Goal: Task Accomplishment & Management: Complete application form

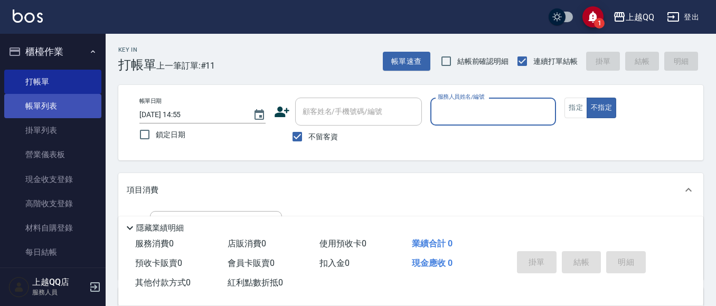
click at [52, 113] on link "帳單列表" at bounding box center [52, 106] width 97 height 24
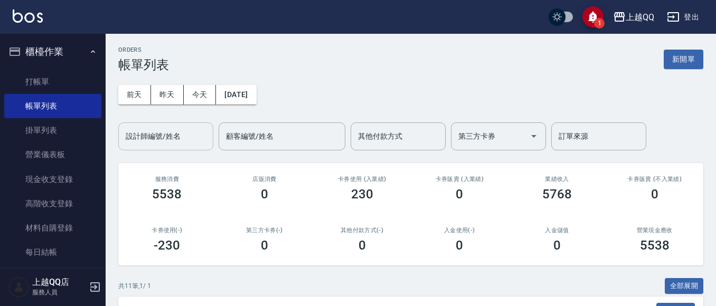
click at [185, 144] on input "設計師編號/姓名" at bounding box center [166, 136] width 86 height 18
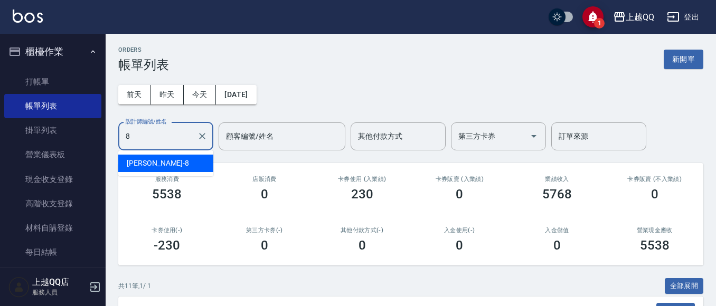
click at [199, 166] on div "[PERSON_NAME] -8" at bounding box center [165, 163] width 95 height 17
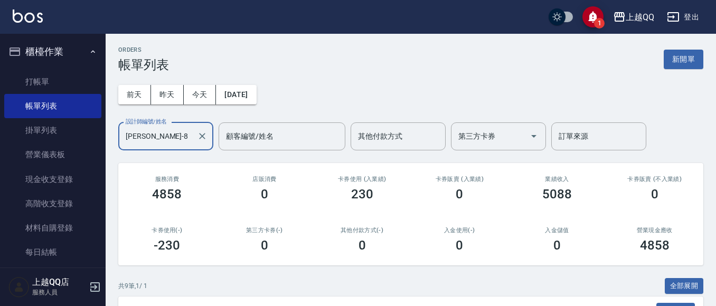
scroll to position [268, 0]
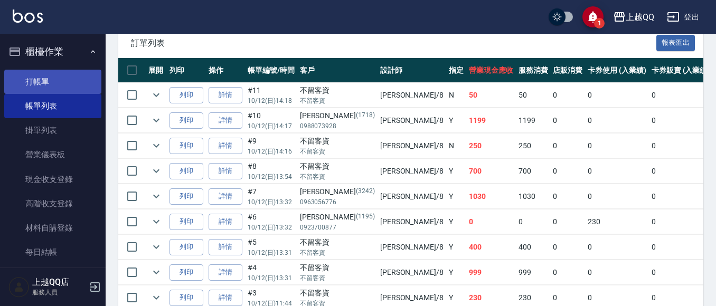
type input "[PERSON_NAME]-8"
click at [50, 79] on link "打帳單" at bounding box center [52, 82] width 97 height 24
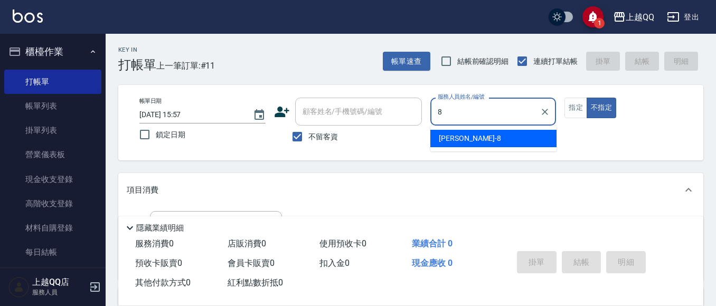
type input "[PERSON_NAME]-8"
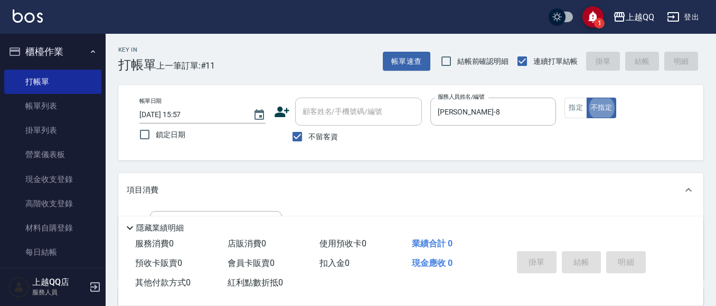
type button "false"
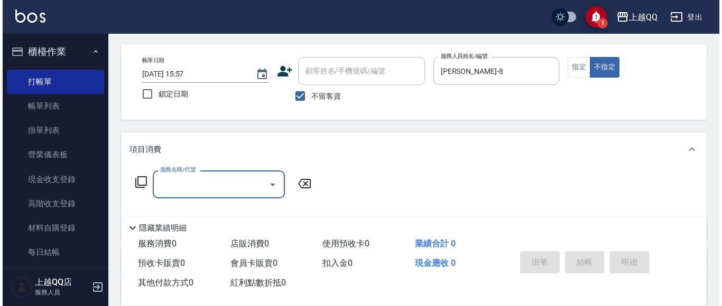
scroll to position [41, 0]
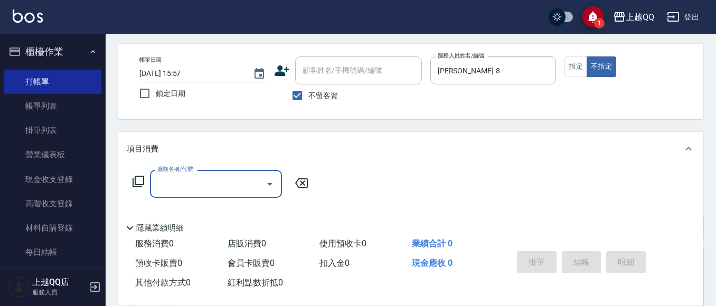
click at [139, 179] on icon at bounding box center [138, 181] width 13 height 13
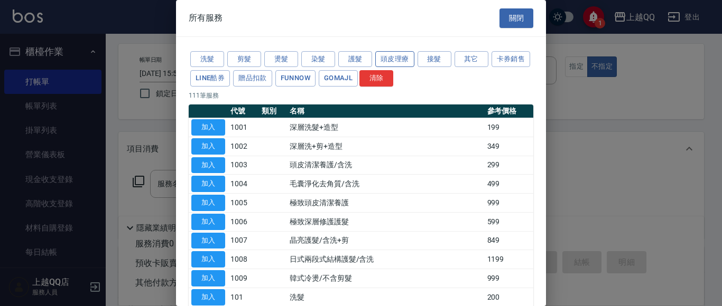
click at [389, 54] on button "頭皮理療" at bounding box center [394, 59] width 39 height 16
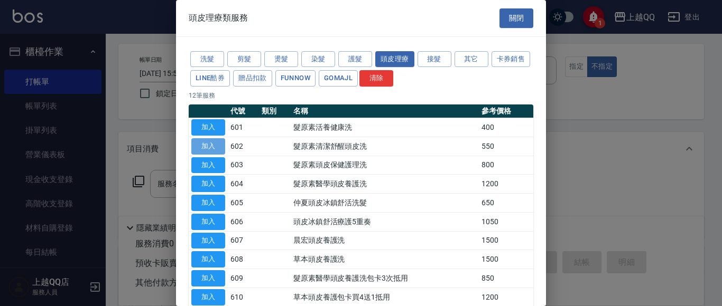
click at [222, 144] on button "加入" at bounding box center [208, 146] width 34 height 16
type input "髮原素清潔舒醒頭皮洗(602)"
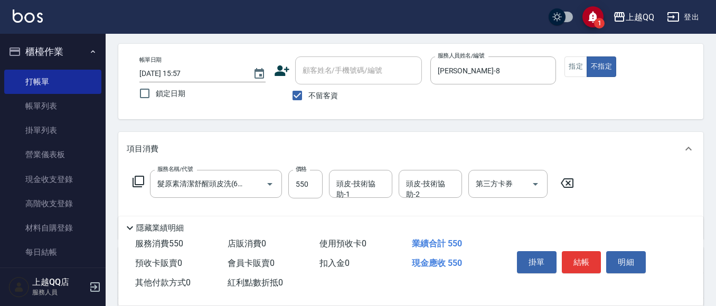
click at [139, 182] on icon at bounding box center [138, 181] width 13 height 13
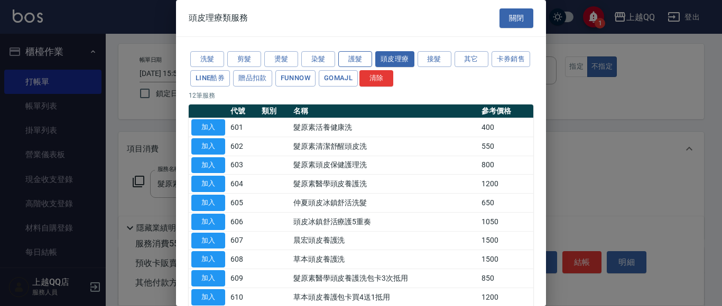
click at [363, 61] on button "護髮" at bounding box center [355, 59] width 34 height 16
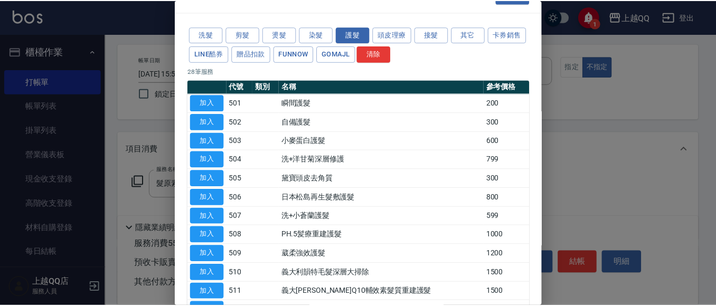
scroll to position [50, 0]
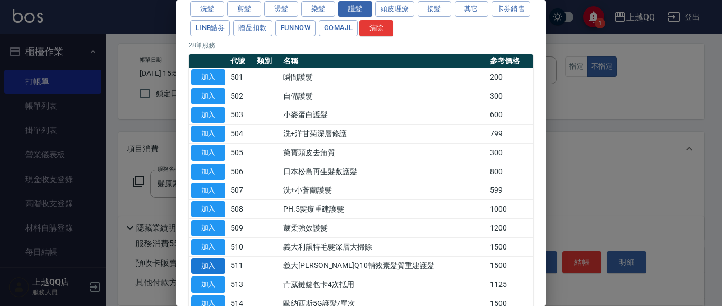
click at [203, 264] on button "加入" at bounding box center [208, 266] width 34 height 16
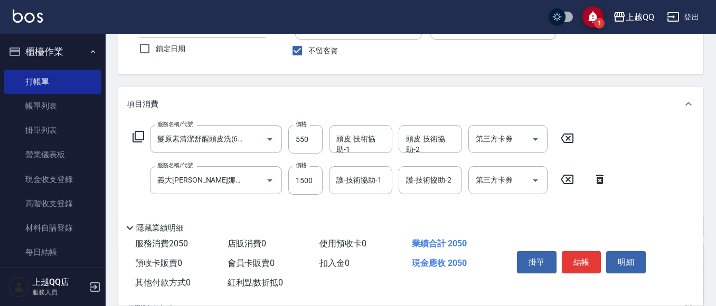
scroll to position [88, 0]
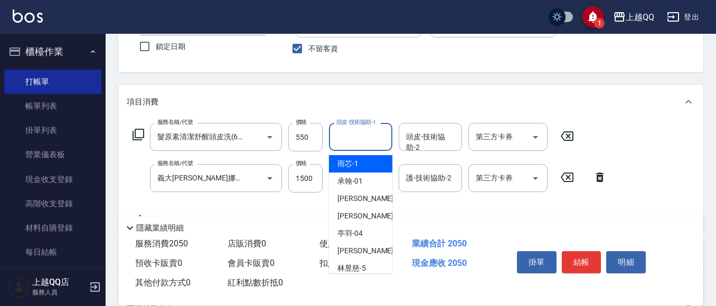
click at [345, 136] on div "頭皮-技術協助-1 頭皮-技術協助-1" at bounding box center [360, 137] width 63 height 28
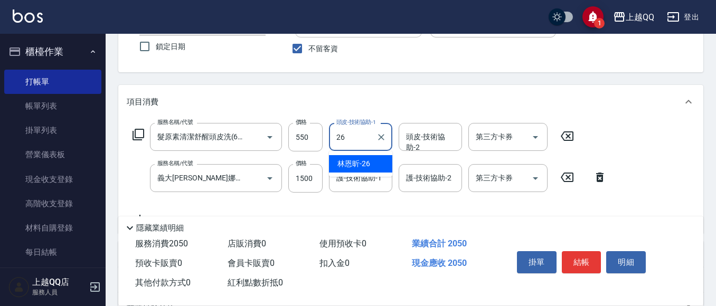
click at [364, 167] on span "[PERSON_NAME]-26" at bounding box center [354, 163] width 33 height 11
type input "[PERSON_NAME]-26"
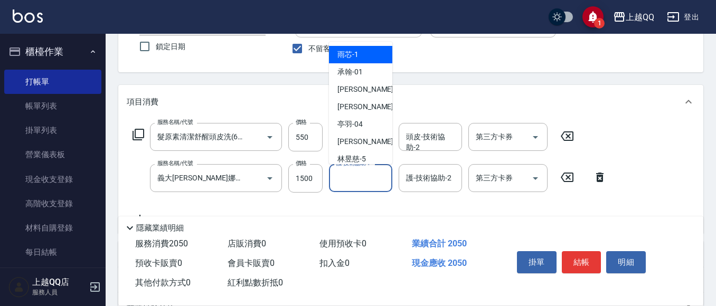
click at [358, 173] on div "護-技術協助-1 護-技術協助-1" at bounding box center [360, 178] width 63 height 28
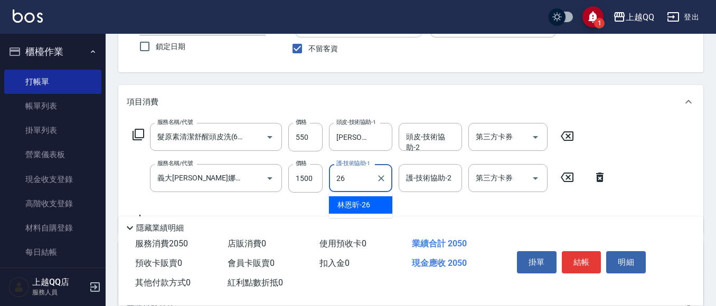
click at [371, 203] on div "[PERSON_NAME]-26" at bounding box center [360, 204] width 63 height 17
type input "[PERSON_NAME]-26"
click at [134, 134] on icon at bounding box center [138, 134] width 13 height 13
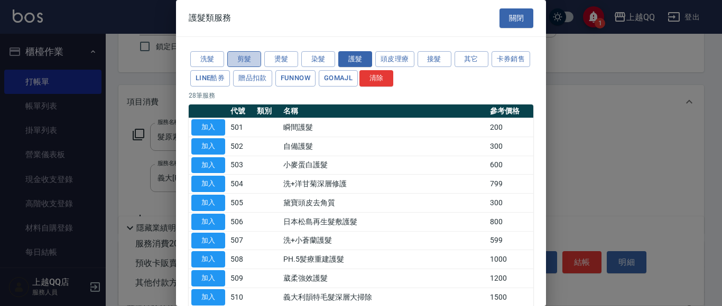
click at [251, 57] on button "剪髮" at bounding box center [244, 59] width 34 height 16
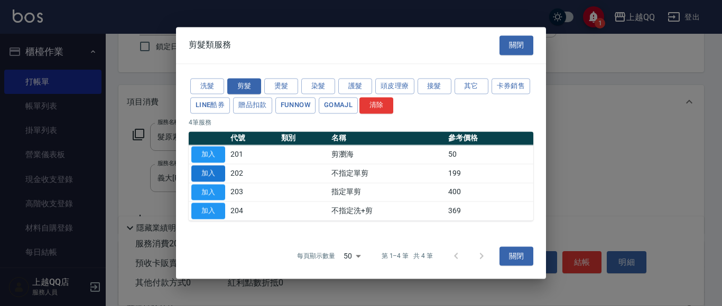
click at [211, 175] on button "加入" at bounding box center [208, 173] width 34 height 16
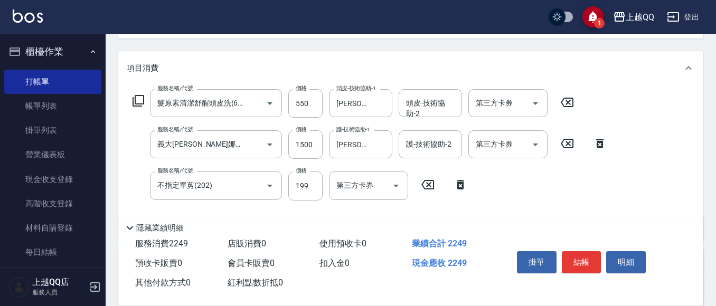
scroll to position [124, 0]
click at [311, 188] on input "199" at bounding box center [305, 184] width 34 height 29
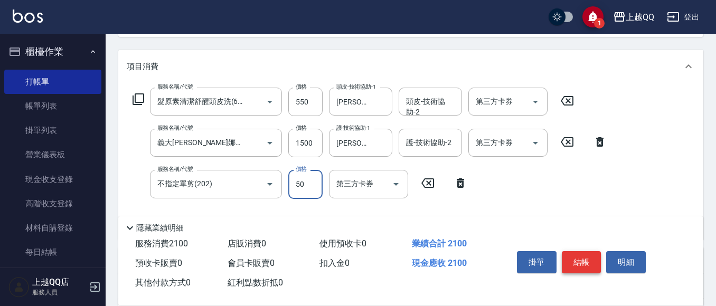
type input "50"
click at [588, 260] on button "結帳" at bounding box center [582, 262] width 40 height 22
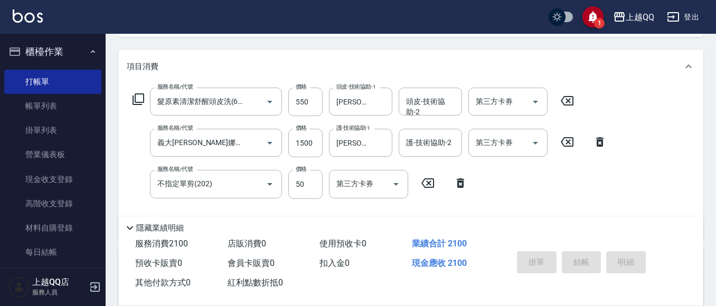
type input "[DATE] 15:58"
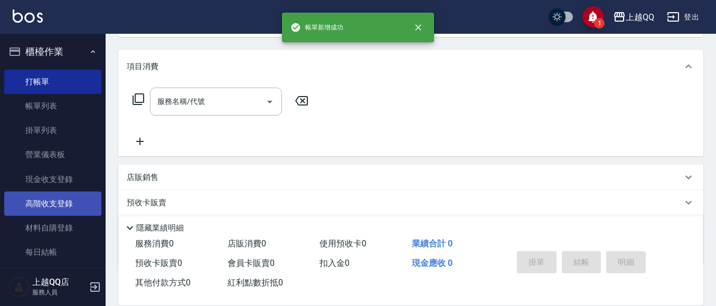
scroll to position [0, 0]
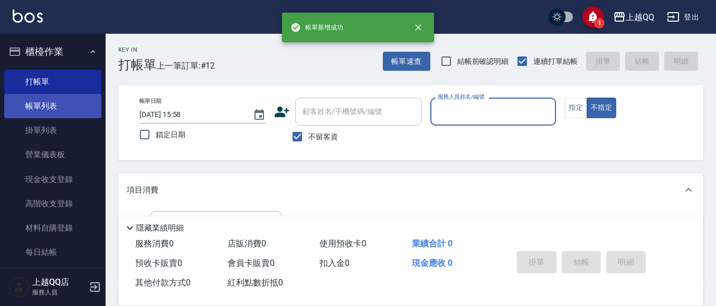
click at [55, 110] on link "帳單列表" at bounding box center [52, 106] width 97 height 24
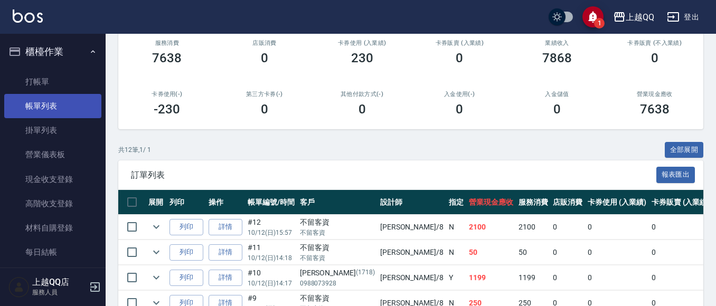
scroll to position [139, 0]
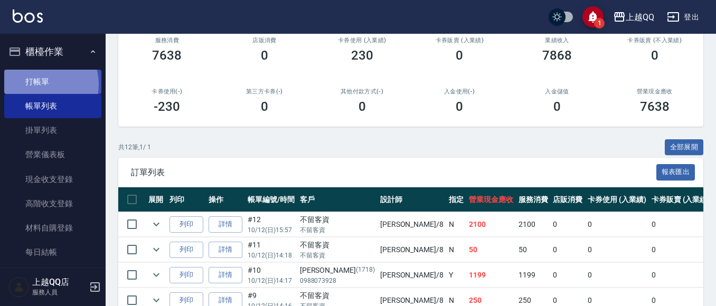
click at [39, 84] on link "打帳單" at bounding box center [52, 82] width 97 height 24
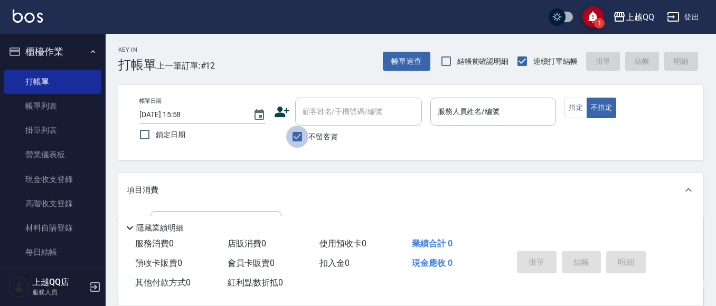
click at [296, 134] on input "不留客資" at bounding box center [297, 137] width 22 height 22
checkbox input "false"
click at [307, 113] on div "顧客姓名/手機號碼/編號 顧客姓名/手機號碼/編號" at bounding box center [358, 112] width 127 height 28
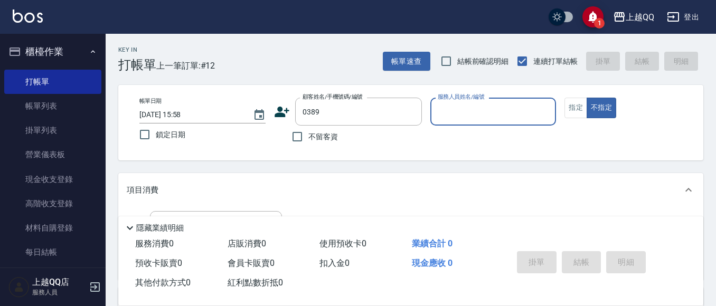
type input "[PERSON_NAME]彣/0911390594/0389"
type input "[PERSON_NAME]-8"
click at [576, 108] on button "指定" at bounding box center [576, 108] width 23 height 21
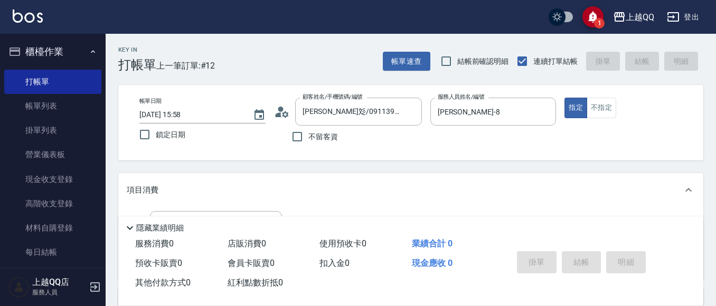
scroll to position [213, 0]
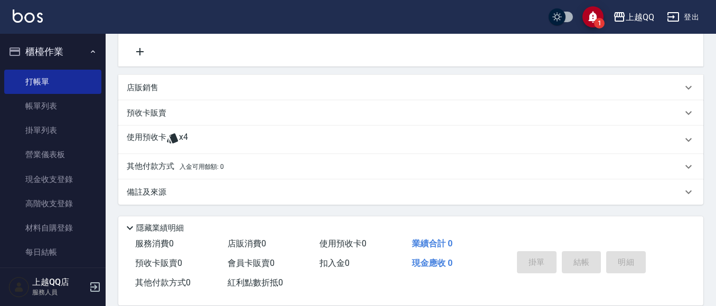
click at [224, 145] on div "使用預收卡 x4" at bounding box center [405, 140] width 556 height 16
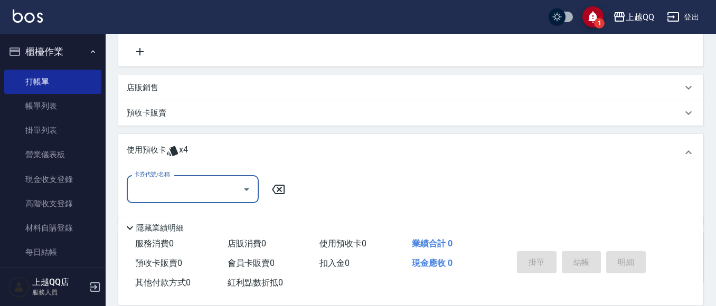
scroll to position [0, 0]
click at [250, 191] on icon "Open" at bounding box center [246, 189] width 13 height 13
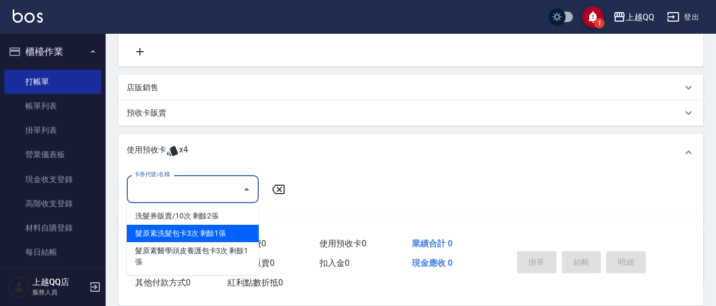
click at [233, 238] on div "髮原素洗髮包卡3次 剩餘1張" at bounding box center [193, 233] width 132 height 17
type input "髮原素洗髮包卡3次"
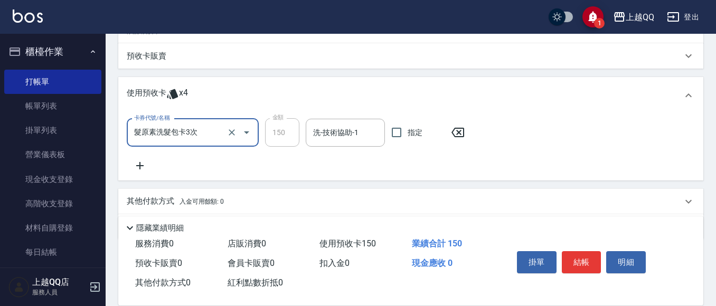
scroll to position [305, 0]
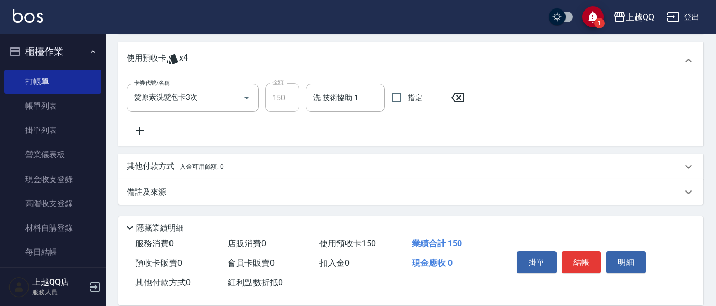
click at [143, 132] on icon at bounding box center [139, 130] width 7 height 7
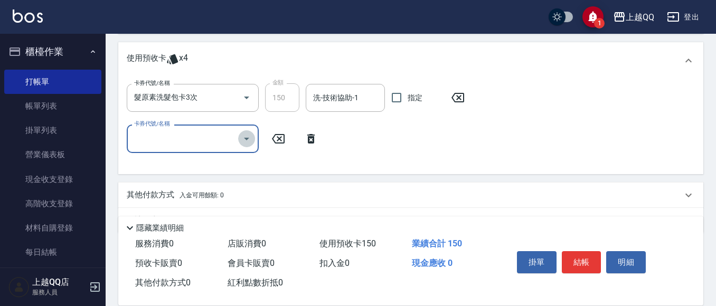
click at [242, 140] on icon "Open" at bounding box center [246, 139] width 13 height 13
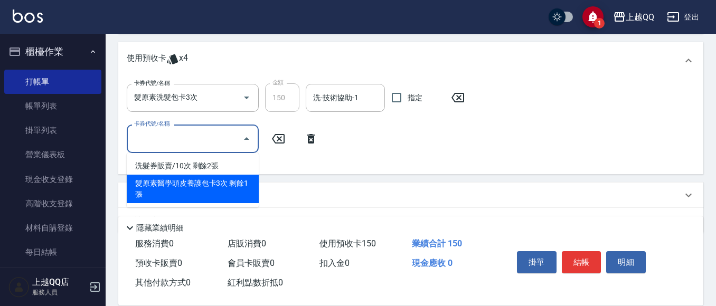
click at [238, 191] on div "髮原素醫學頭皮養護包卡3次 剩餘1張" at bounding box center [193, 189] width 132 height 29
type input "髮原素醫學頭皮養護包卡3次"
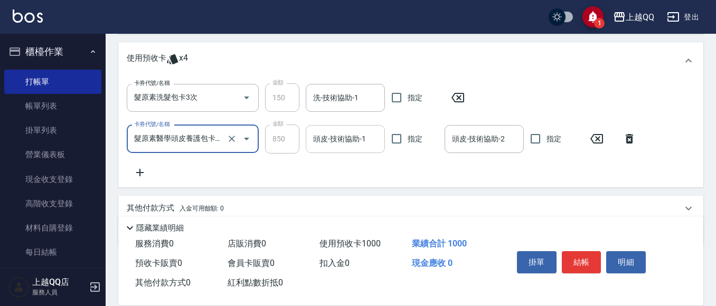
click at [318, 140] on input "頭皮-技術協助-1" at bounding box center [346, 139] width 70 height 18
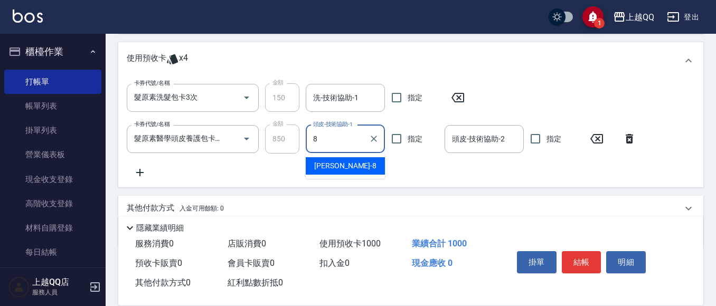
click at [327, 165] on span "[PERSON_NAME] -8" at bounding box center [345, 166] width 62 height 11
type input "[PERSON_NAME]-8"
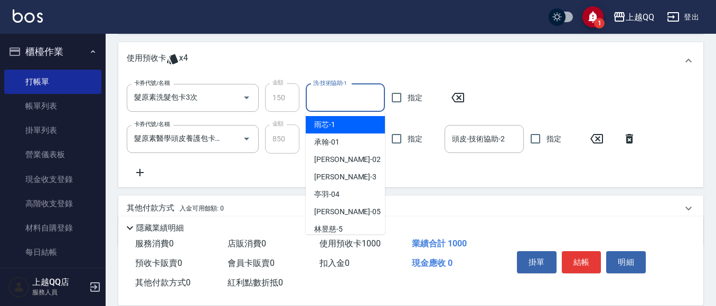
click at [326, 101] on input "洗-技術協助-1" at bounding box center [346, 98] width 70 height 18
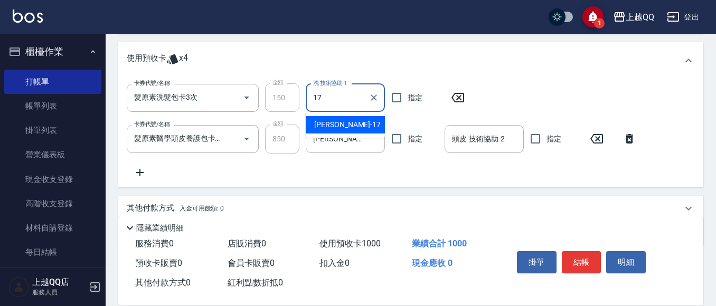
click at [344, 125] on div "心佑 -17" at bounding box center [345, 124] width 79 height 17
type input "心佑-17"
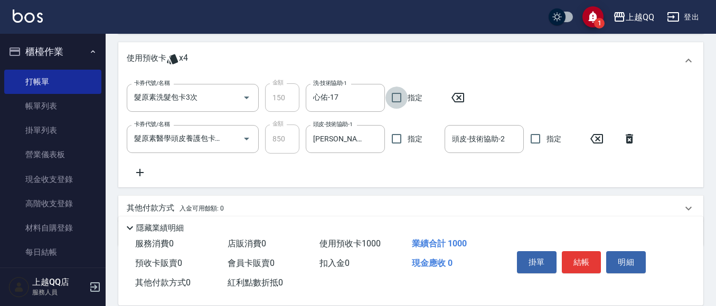
scroll to position [36, 0]
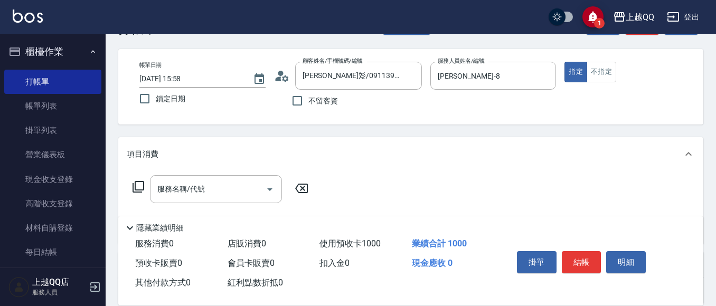
click at [136, 183] on icon at bounding box center [139, 187] width 12 height 12
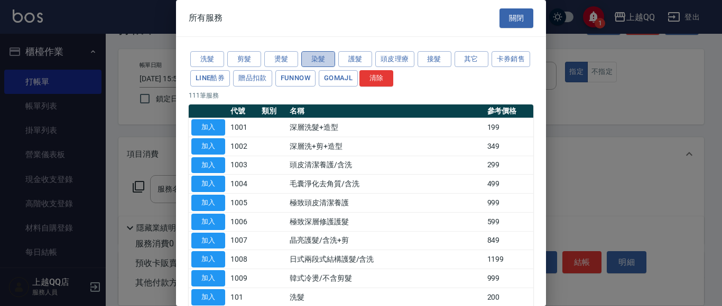
click at [323, 62] on button "染髮" at bounding box center [318, 59] width 34 height 16
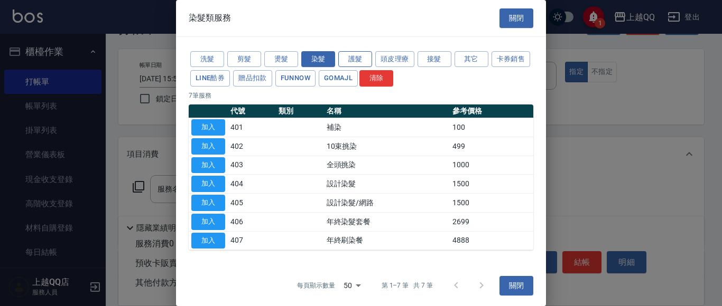
click at [363, 62] on button "護髮" at bounding box center [355, 59] width 34 height 16
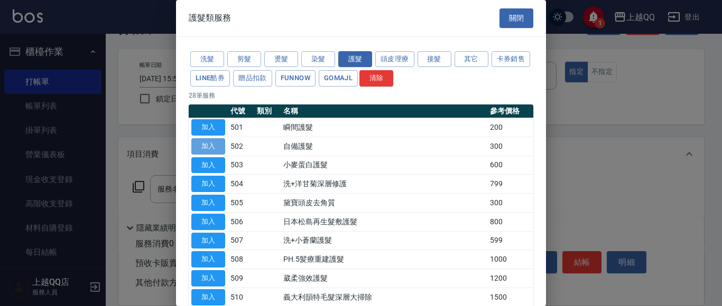
click at [220, 147] on button "加入" at bounding box center [208, 146] width 34 height 16
type input "自備護髮(502)"
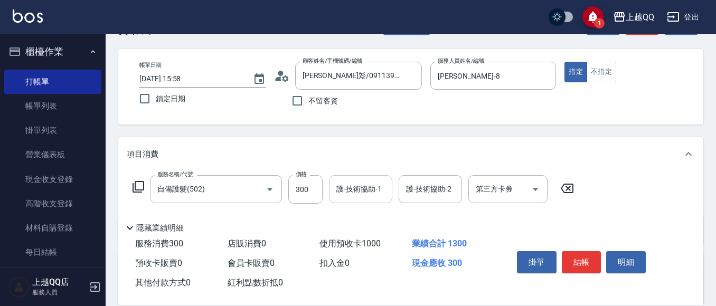
click at [332, 191] on div "護-技術協助-1" at bounding box center [360, 189] width 63 height 28
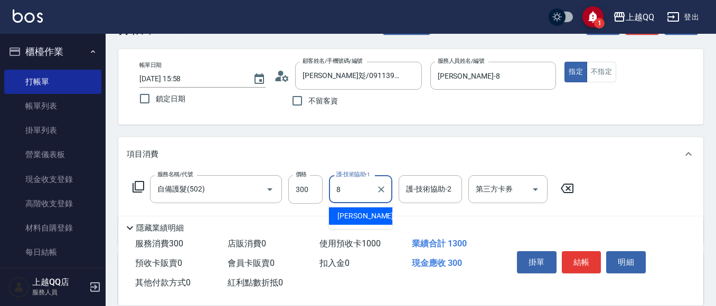
click at [358, 214] on span "[PERSON_NAME] -8" at bounding box center [369, 216] width 62 height 11
type input "[PERSON_NAME]-8"
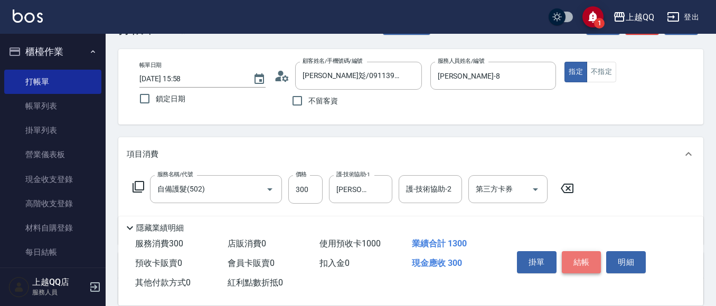
click at [582, 258] on button "結帳" at bounding box center [582, 262] width 40 height 22
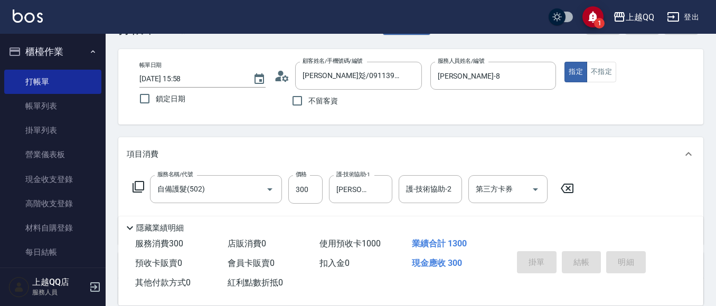
type input "[DATE] 16:26"
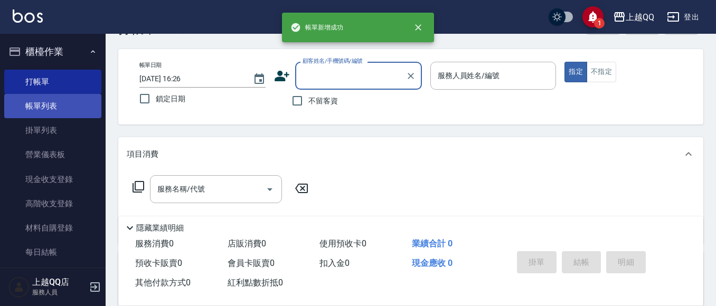
click at [40, 104] on link "帳單列表" at bounding box center [52, 106] width 97 height 24
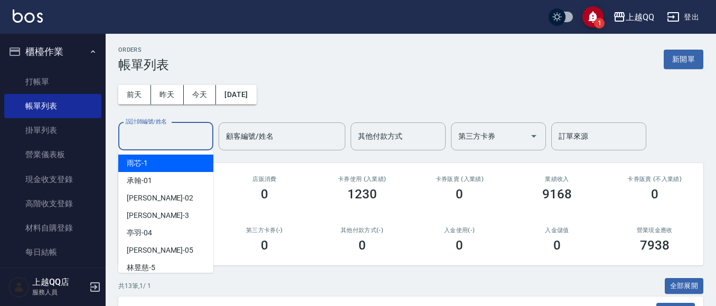
click at [166, 139] on input "設計師編號/姓名" at bounding box center [166, 136] width 86 height 18
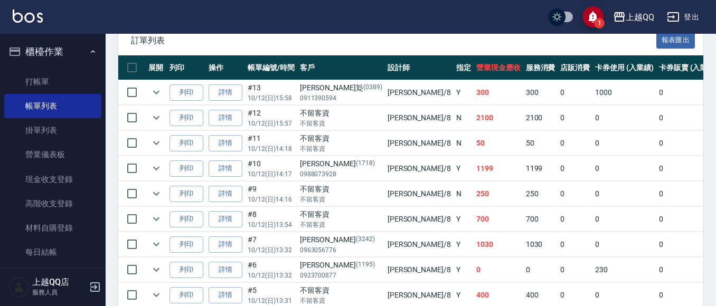
scroll to position [374, 0]
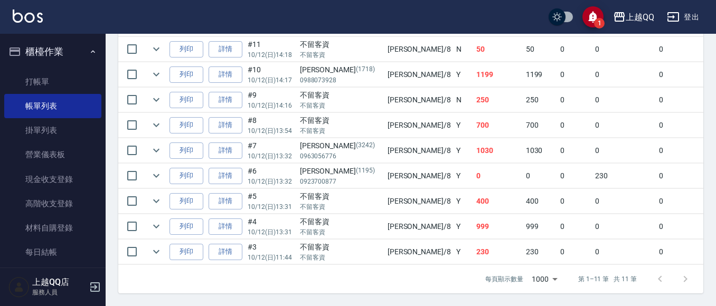
type input "[PERSON_NAME]-8"
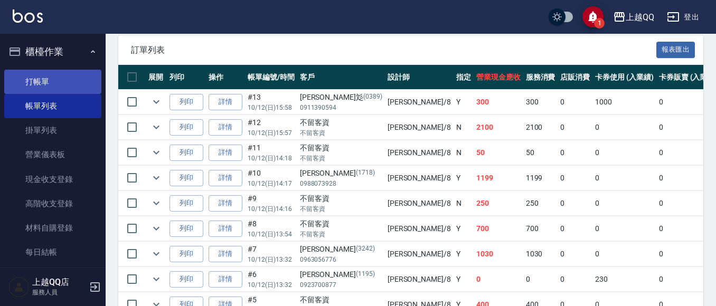
click at [32, 82] on link "打帳單" at bounding box center [52, 82] width 97 height 24
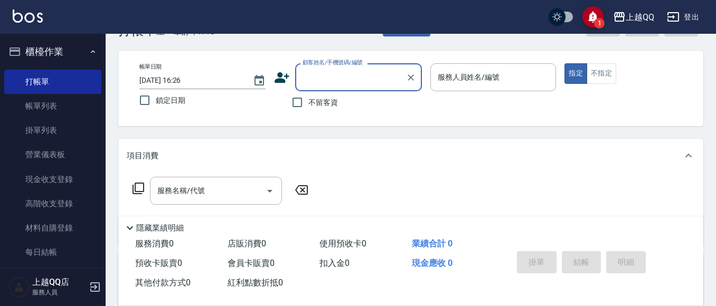
scroll to position [53, 0]
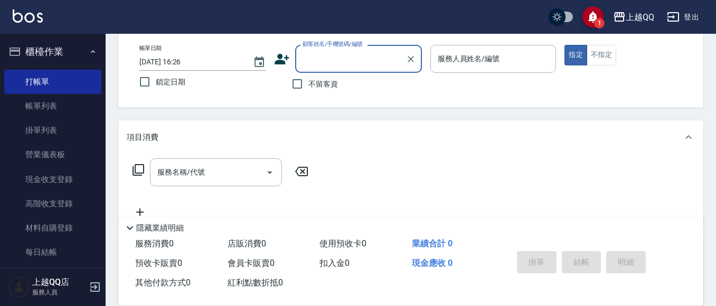
drag, startPoint x: 317, startPoint y: 89, endPoint x: 453, endPoint y: 55, distance: 139.4
click at [319, 88] on span "不留客資" at bounding box center [323, 84] width 30 height 11
click at [308, 88] on input "不留客資" at bounding box center [297, 84] width 22 height 22
checkbox input "true"
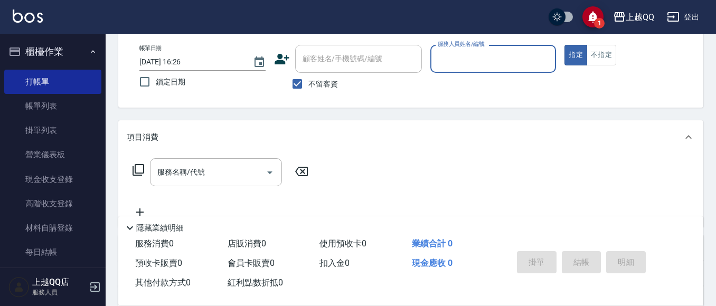
click at [464, 70] on div "服務人員姓名/編號" at bounding box center [493, 59] width 126 height 28
type input "欣樺-6"
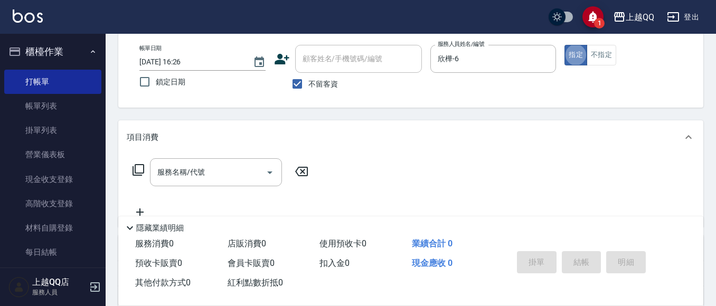
type button "true"
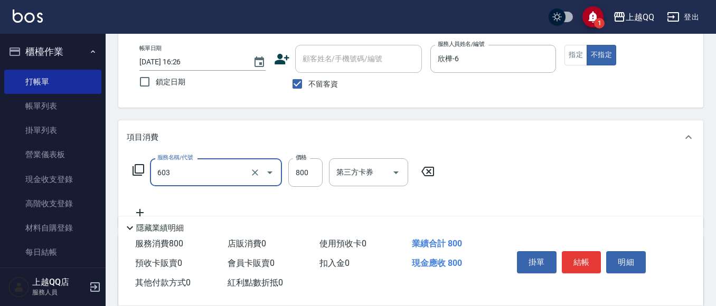
type input "髮原素頭皮保健護理洗(603)"
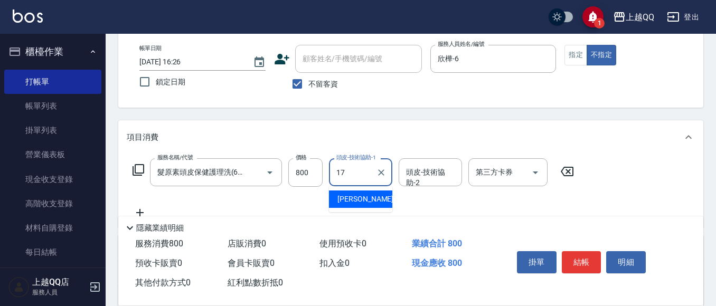
type input "心佑-17"
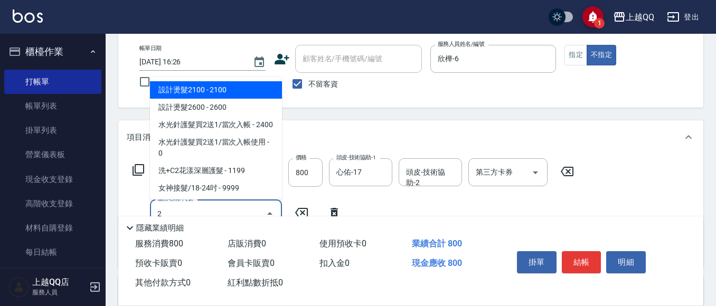
scroll to position [0, 0]
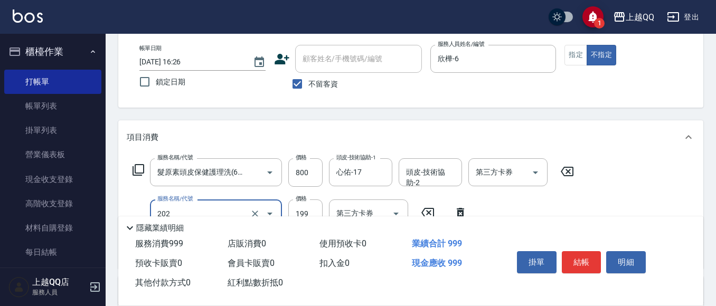
type input "不指定單剪(202)"
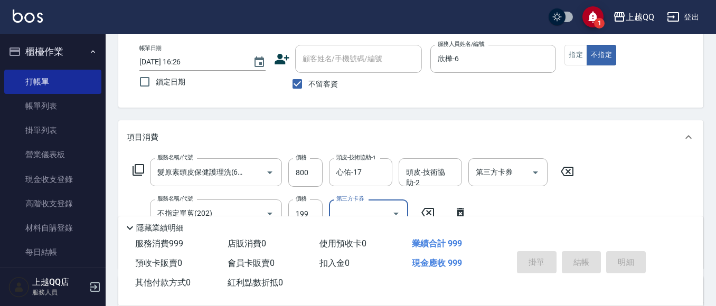
type input "[DATE] 16:30"
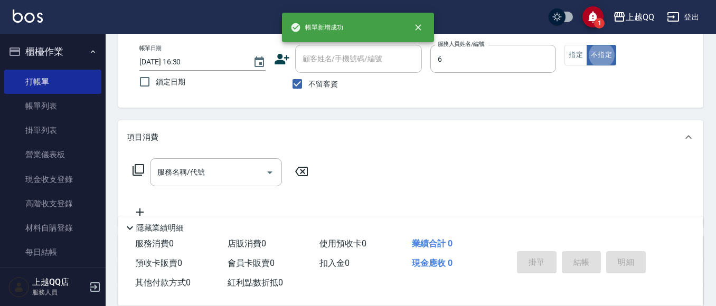
type input "欣樺-6"
type button "false"
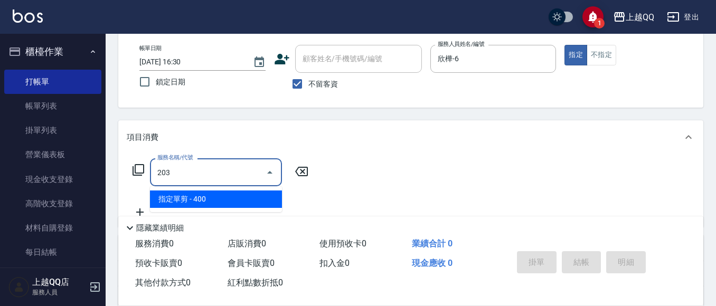
type input "指定單剪(203)"
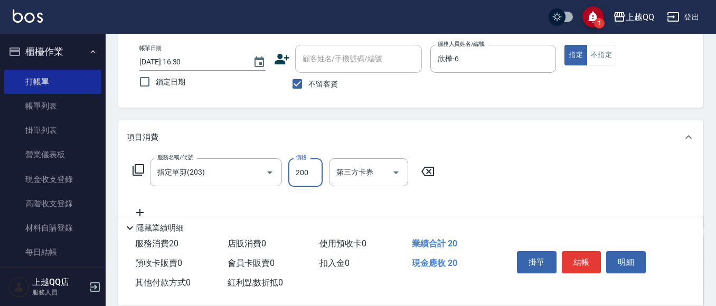
type input "200"
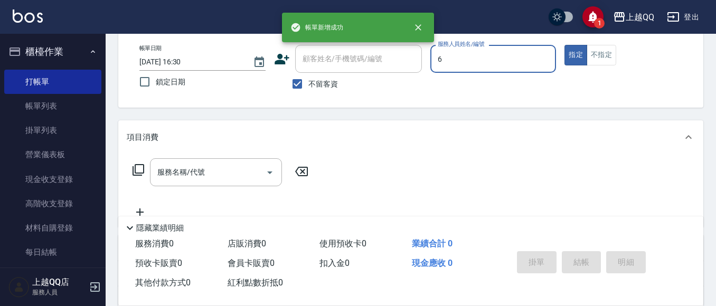
type input "欣樺-6"
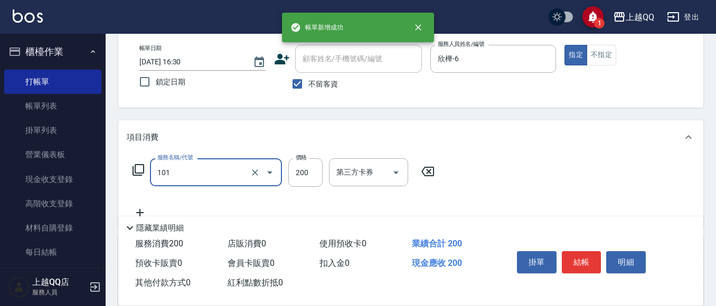
type input "洗髮(101)"
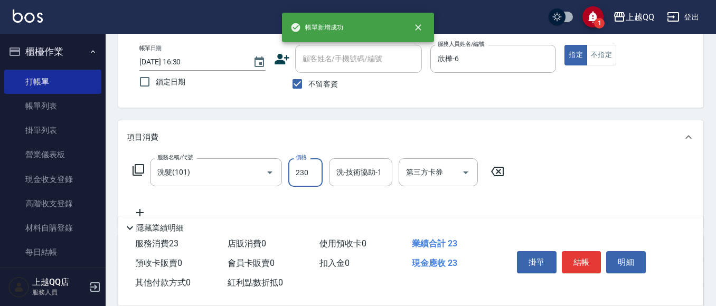
type input "230"
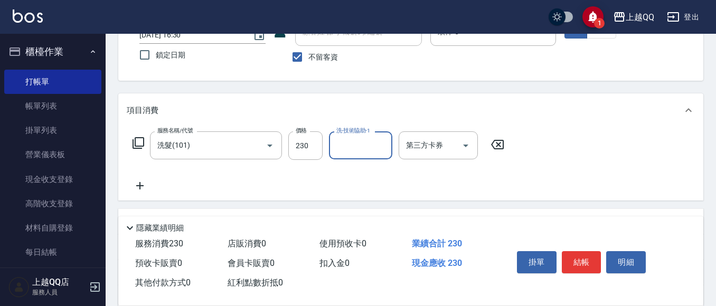
scroll to position [106, 0]
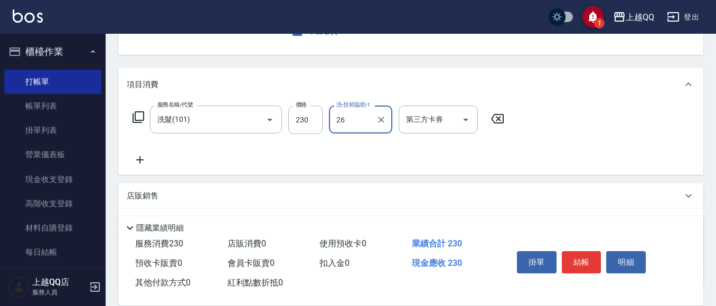
type input "[PERSON_NAME]-26"
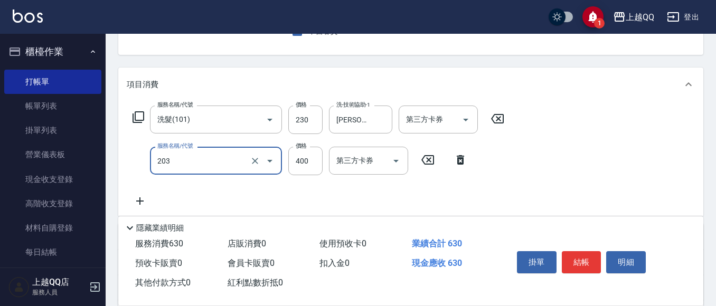
type input "指定單剪(203)"
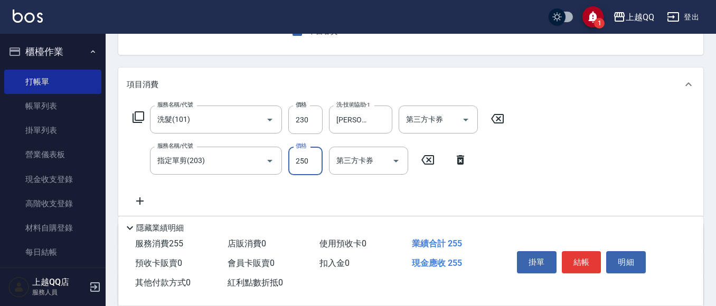
type input "250"
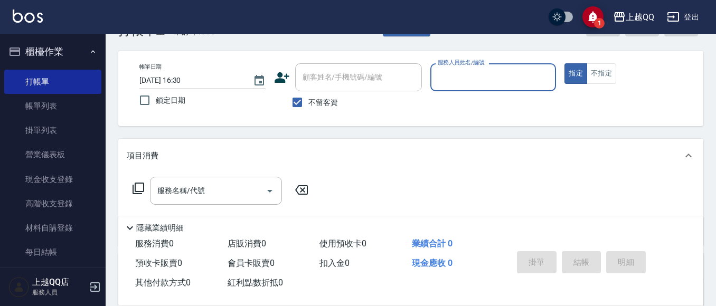
scroll to position [53, 0]
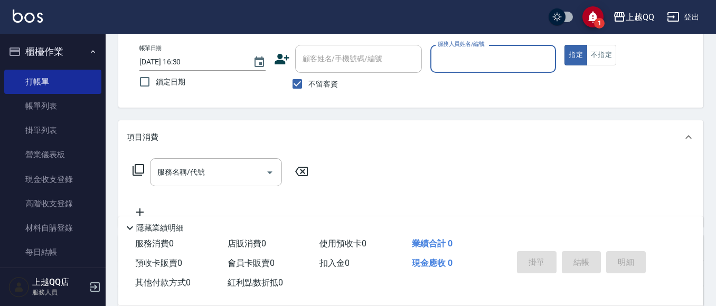
click at [311, 83] on span "不留客資" at bounding box center [323, 84] width 30 height 11
click at [308, 83] on input "不留客資" at bounding box center [297, 84] width 22 height 22
checkbox input "false"
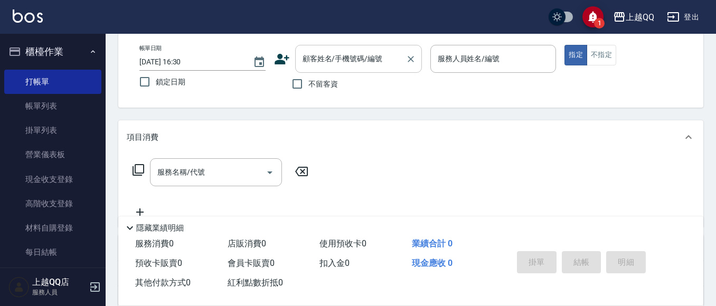
click at [320, 60] on input "顧客姓名/手機號碼/編號" at bounding box center [350, 59] width 101 height 18
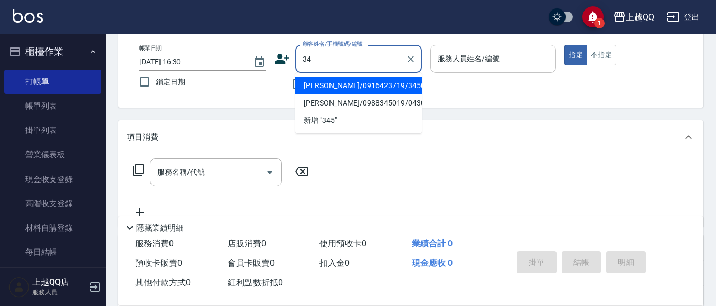
type input "3"
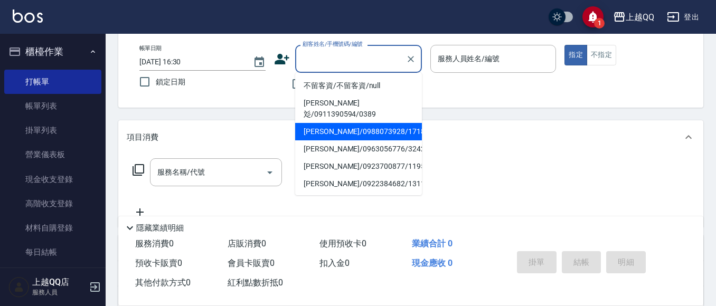
click at [528, 101] on div "帳單日期 [DATE] 16:30 鎖定日期 顧客姓名/手機號碼/編號 顧客姓名/手機號碼/編號 不留客資 服務人員姓名/編號 服務人員姓名/編號 指定 不指定" at bounding box center [410, 70] width 585 height 76
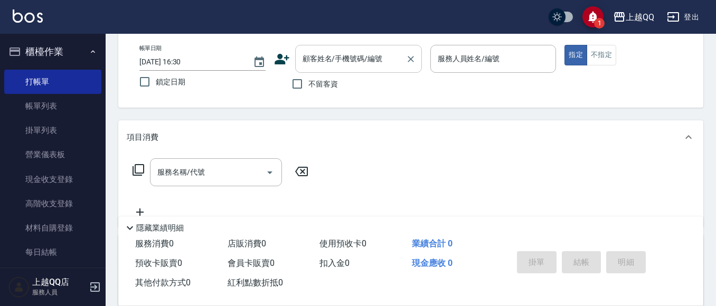
click at [366, 67] on input "顧客姓名/手機號碼/編號" at bounding box center [350, 59] width 101 height 18
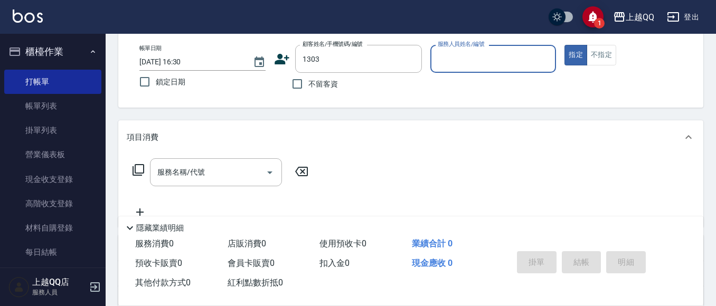
click at [565, 45] on button "指定" at bounding box center [576, 55] width 23 height 21
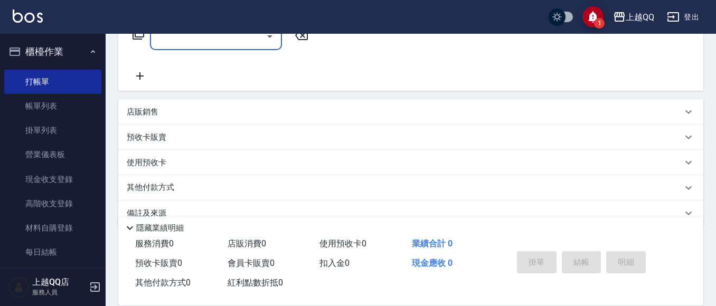
type input "[PERSON_NAME]/0910015771/1303"
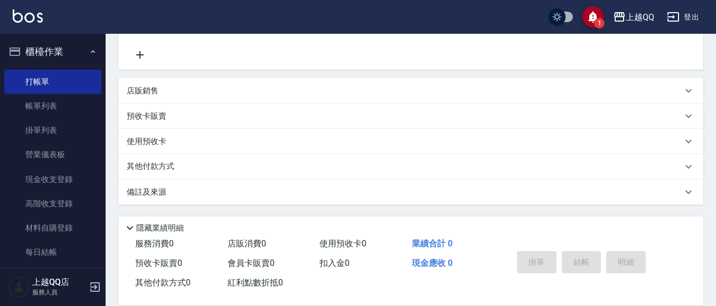
type input "欣樺-6"
click at [190, 140] on div "使用預收卡 x5" at bounding box center [405, 143] width 556 height 16
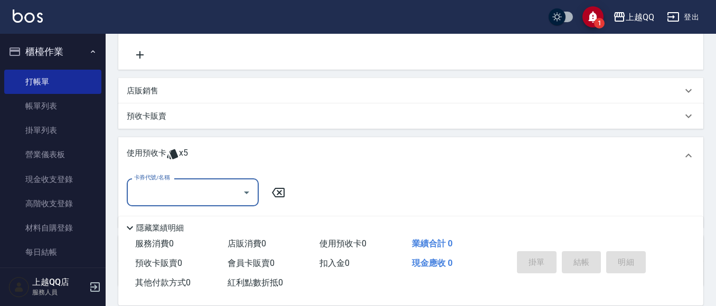
scroll to position [0, 0]
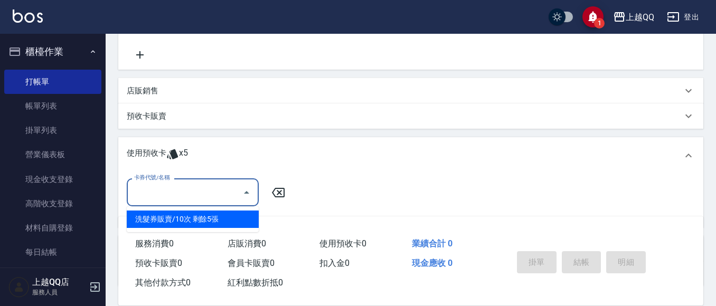
click at [213, 193] on input "卡券代號/名稱" at bounding box center [185, 192] width 107 height 18
drag, startPoint x: 221, startPoint y: 223, endPoint x: 236, endPoint y: 226, distance: 15.5
click at [236, 226] on div "洗髮券販賣/10次 剩餘5張" at bounding box center [193, 219] width 132 height 17
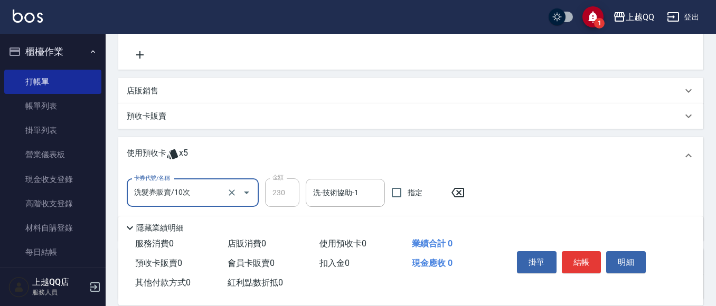
type input "洗髮券販賣/10次"
click at [379, 198] on input "洗-技術協助-1" at bounding box center [346, 193] width 70 height 18
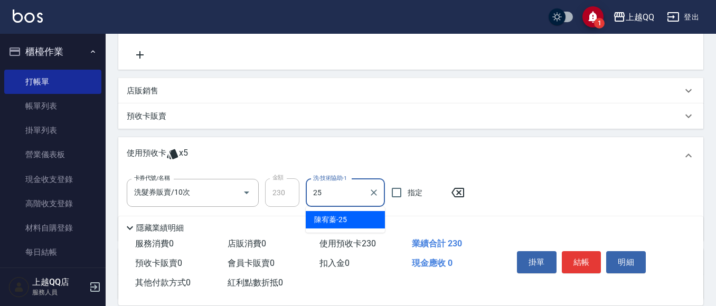
type input "[PERSON_NAME]-25"
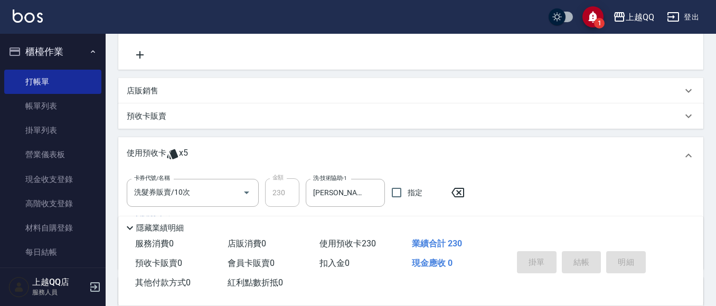
type input "[DATE] 16:31"
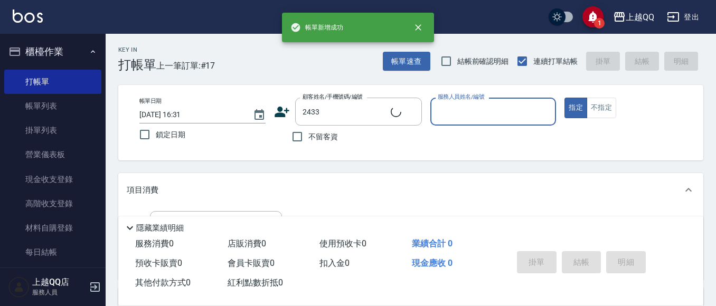
type input "[PERSON_NAME]/000000000000/2433"
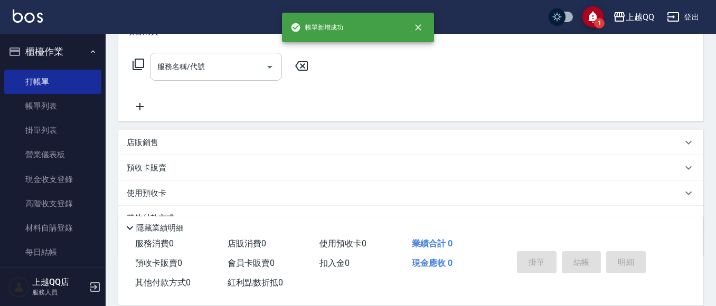
type input "欣樺-6"
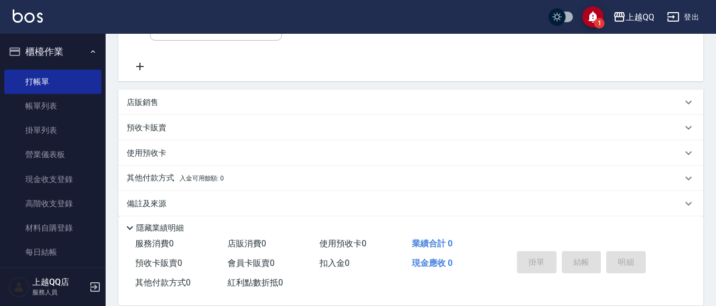
scroll to position [210, 0]
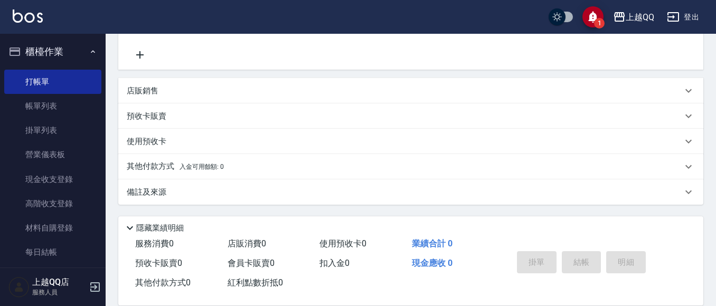
click at [154, 120] on p "預收卡販賣" at bounding box center [147, 116] width 40 height 11
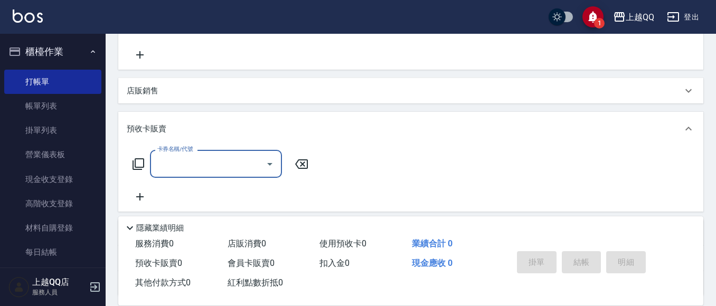
scroll to position [1, 0]
click at [165, 165] on input "卡券名稱/代號" at bounding box center [208, 164] width 107 height 18
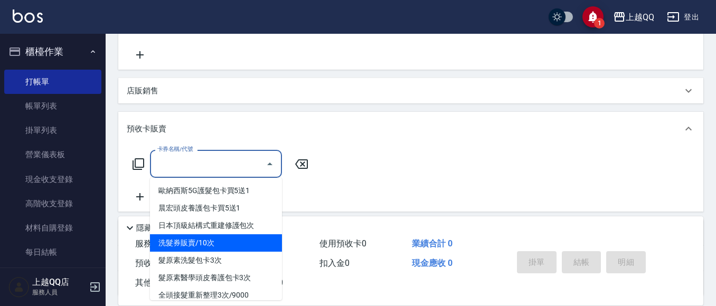
click at [203, 245] on span "洗髮券販賣/10次" at bounding box center [216, 243] width 132 height 17
type input "洗髮券販賣/10次(904)"
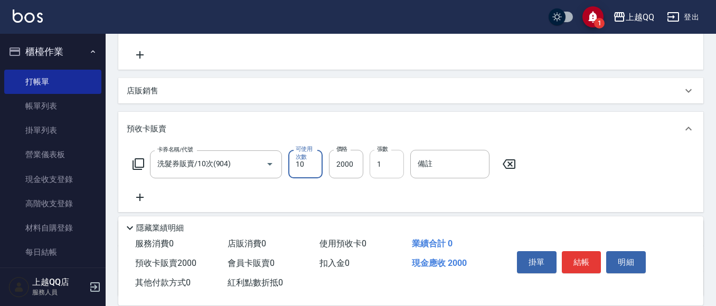
drag, startPoint x: 381, startPoint y: 161, endPoint x: 370, endPoint y: 166, distance: 12.5
click at [378, 163] on input "1" at bounding box center [387, 164] width 34 height 29
drag, startPoint x: 348, startPoint y: 172, endPoint x: 278, endPoint y: 157, distance: 71.8
click at [348, 172] on input "2000" at bounding box center [346, 164] width 34 height 29
type input "2300"
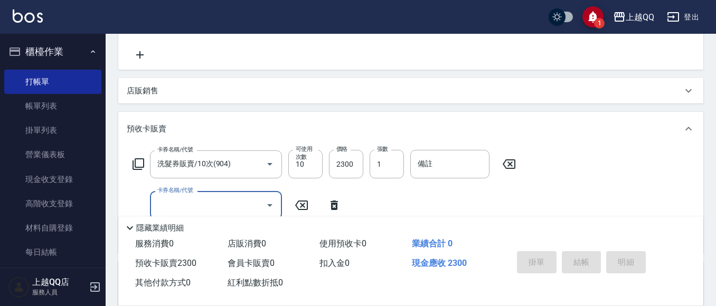
type input "[DATE] 16:32"
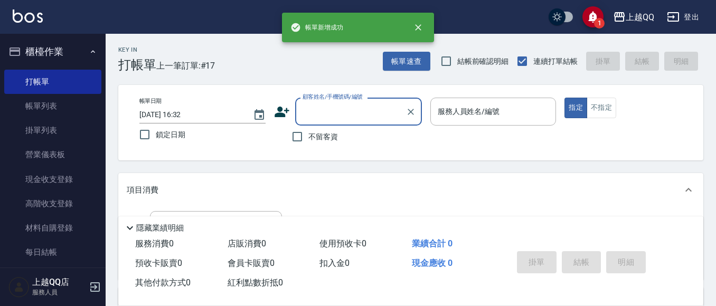
scroll to position [0, 0]
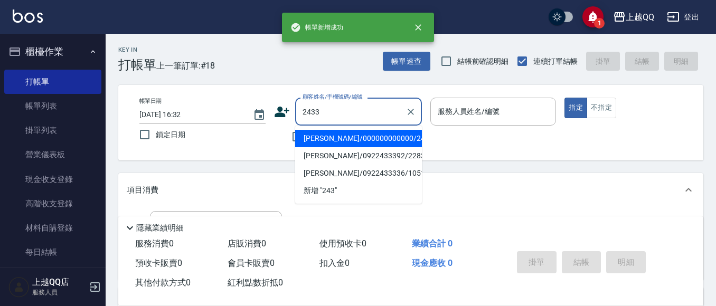
click at [565, 98] on button "指定" at bounding box center [576, 108] width 23 height 21
type input "[PERSON_NAME]/000000000000/2433"
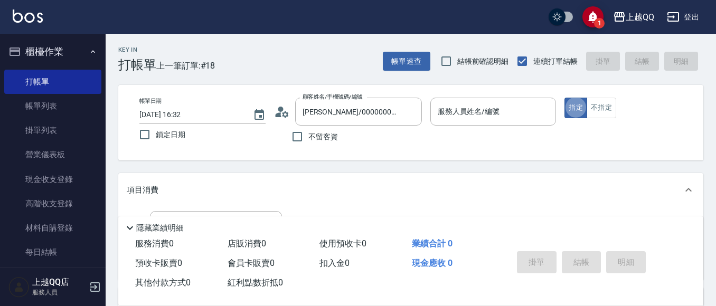
type input "欣樺-6"
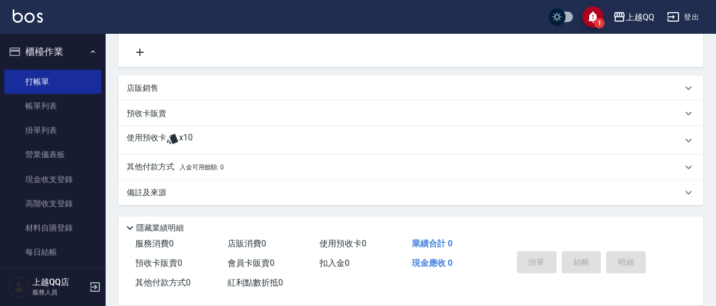
scroll to position [213, 0]
click at [154, 130] on div "使用預收卡 x10" at bounding box center [410, 140] width 585 height 29
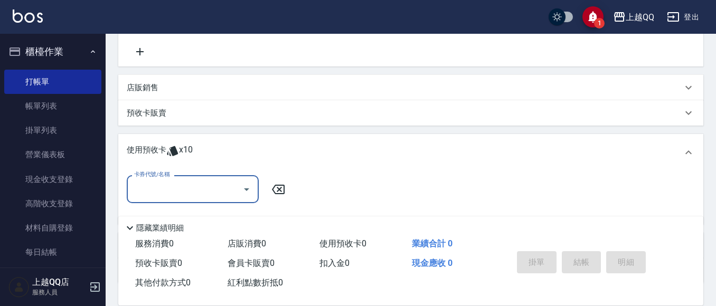
scroll to position [0, 0]
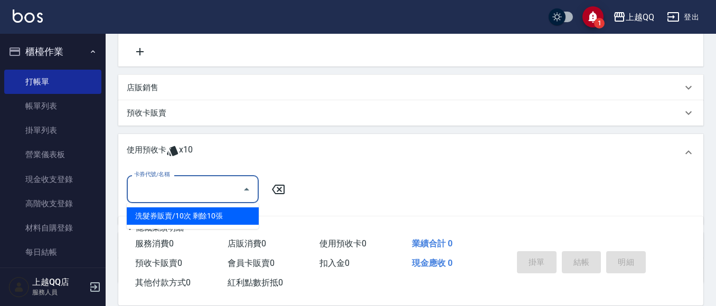
drag, startPoint x: 220, startPoint y: 190, endPoint x: 219, endPoint y: 219, distance: 29.1
click at [219, 190] on input "卡券代號/名稱" at bounding box center [185, 189] width 107 height 18
click at [223, 222] on div "洗髮券販賣/10次 剩餘10張" at bounding box center [193, 216] width 132 height 17
type input "洗髮券販賣/10次"
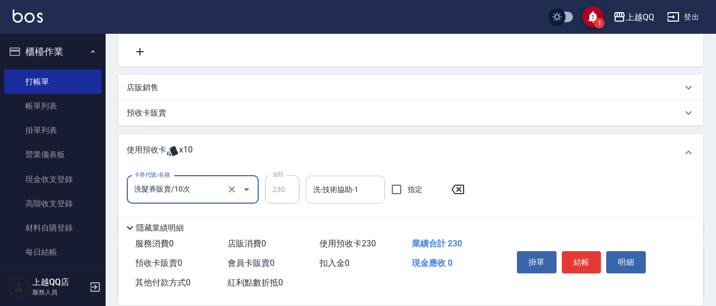
click at [308, 181] on div "洗-技術協助-1" at bounding box center [345, 190] width 79 height 28
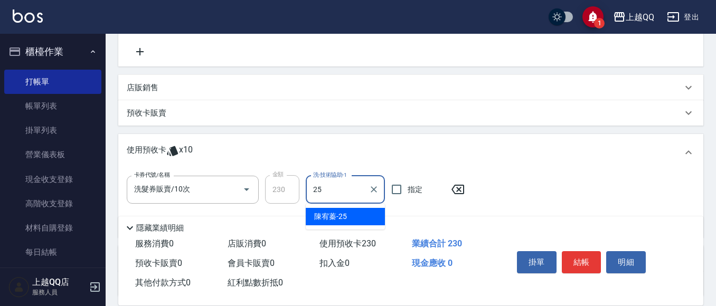
type input "2"
type input "[PERSON_NAME]-25"
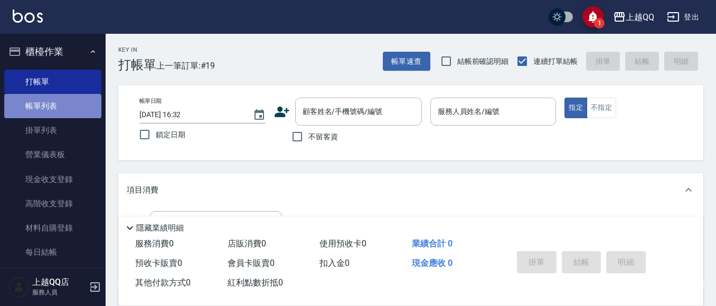
click at [69, 108] on link "帳單列表" at bounding box center [52, 106] width 97 height 24
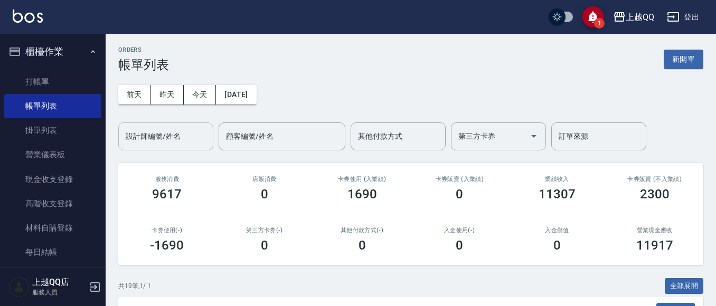
click at [163, 132] on input "設計師編號/姓名" at bounding box center [166, 136] width 86 height 18
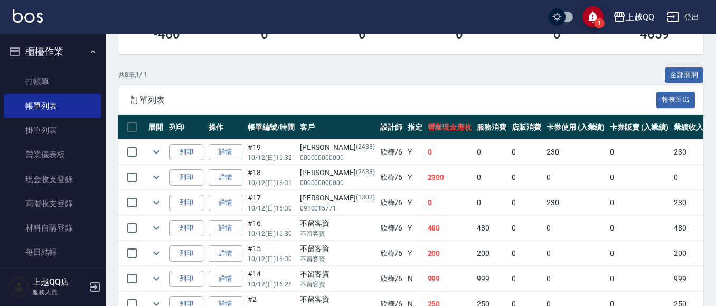
scroll to position [298, 0]
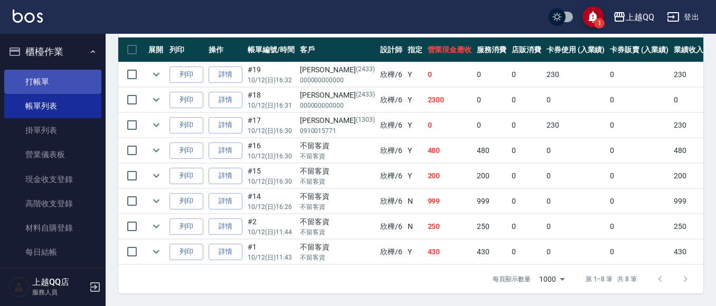
type input "欣樺-6"
click at [52, 79] on link "打帳單" at bounding box center [52, 82] width 97 height 24
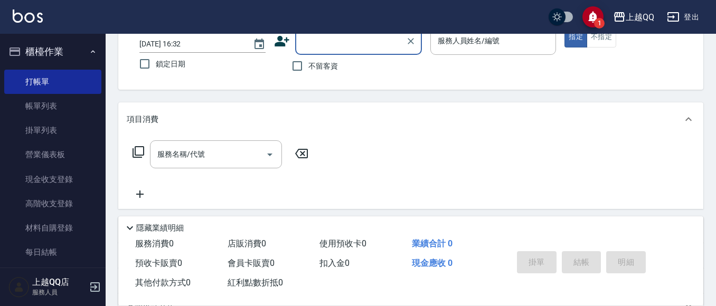
scroll to position [53, 0]
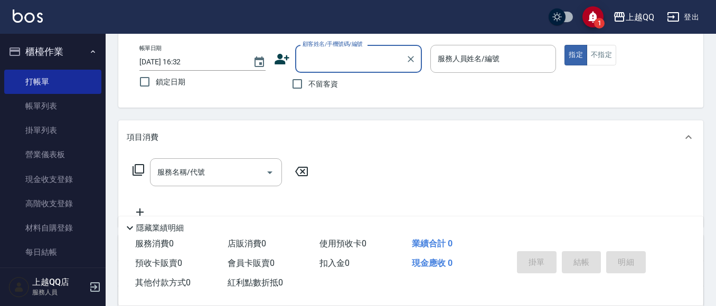
click at [313, 99] on div "帳單日期 [DATE] 16:32 鎖定日期 顧客姓名/手機號碼/編號 顧客姓名/手機號碼/編號 不留客資 服務人員姓名/編號 服務人員姓名/編號 指定 不指定" at bounding box center [410, 70] width 585 height 76
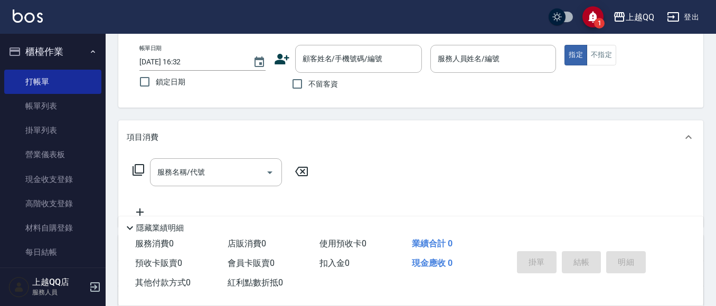
click at [324, 89] on span "不留客資" at bounding box center [323, 84] width 30 height 11
click at [308, 89] on input "不留客資" at bounding box center [297, 84] width 22 height 22
checkbox input "true"
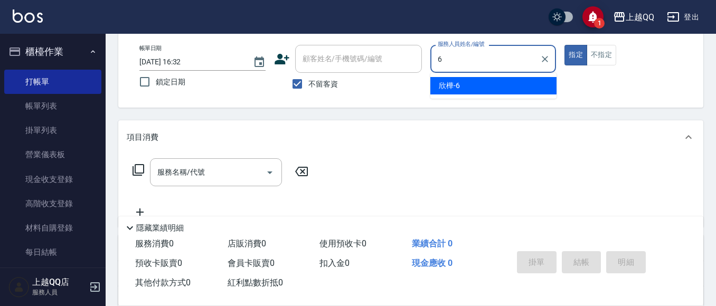
type input "欣樺-6"
type button "true"
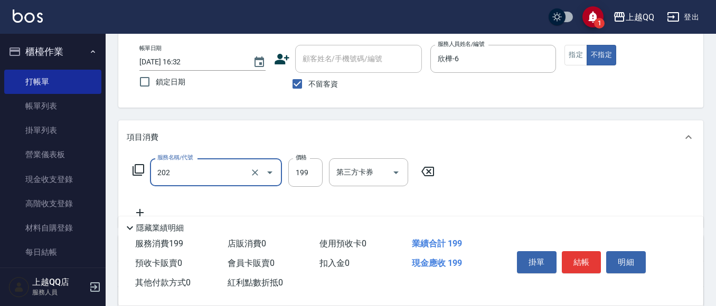
type input "不指定單剪(202)"
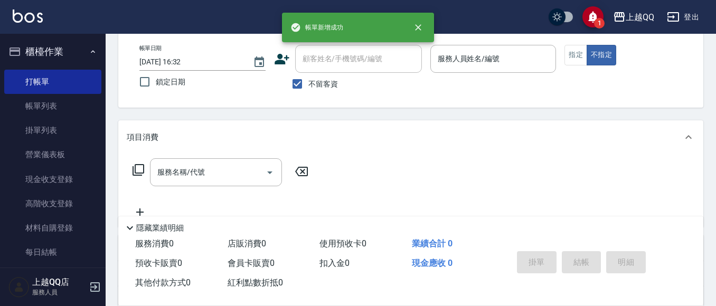
drag, startPoint x: 313, startPoint y: 91, endPoint x: 319, endPoint y: 62, distance: 29.5
click at [319, 67] on div "顧客姓名/手機號碼/編號 顧客姓名/手機號碼/編號 不留客資" at bounding box center [348, 70] width 148 height 50
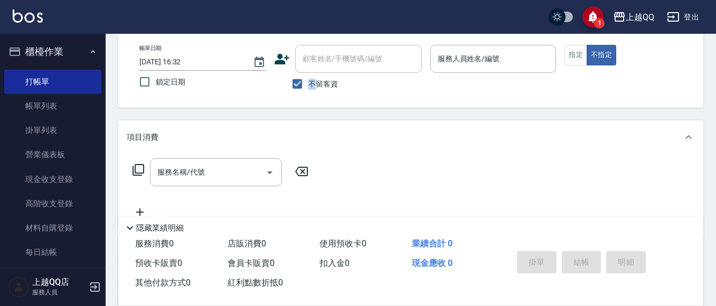
click at [319, 61] on input "顧客姓名/手機號碼/編號" at bounding box center [358, 59] width 117 height 18
drag, startPoint x: 302, startPoint y: 76, endPoint x: 328, endPoint y: 54, distance: 33.7
click at [303, 76] on input "不留客資" at bounding box center [297, 84] width 22 height 22
checkbox input "false"
click at [328, 54] on div "顧客姓名/手機號碼/編號 顧客姓名/手機號碼/編號" at bounding box center [358, 59] width 127 height 28
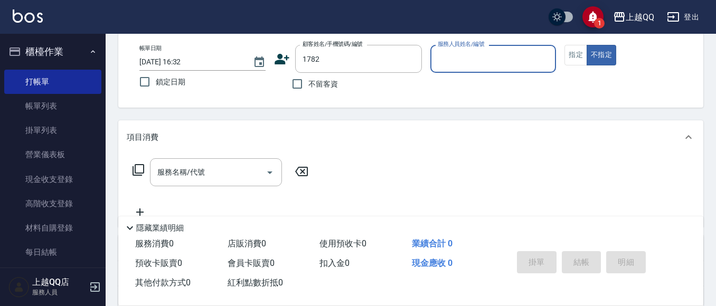
type input "1782"
click at [587, 45] on button "不指定" at bounding box center [602, 55] width 30 height 21
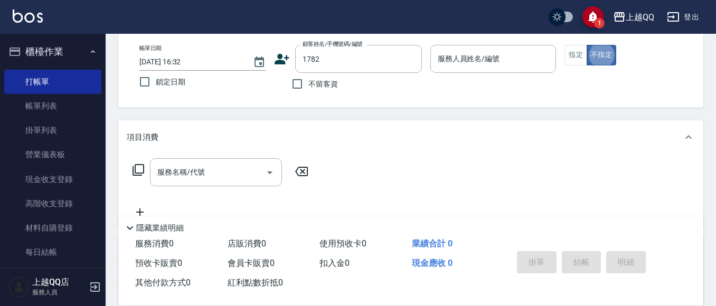
type button "false"
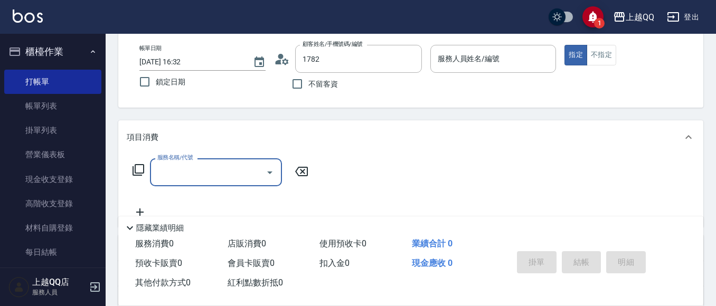
type input "留素卿/0952554436/1782"
type input "欣樺-6"
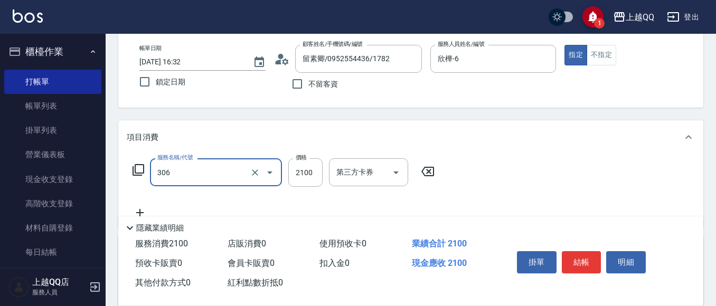
type input "設計燙髮2100(306)"
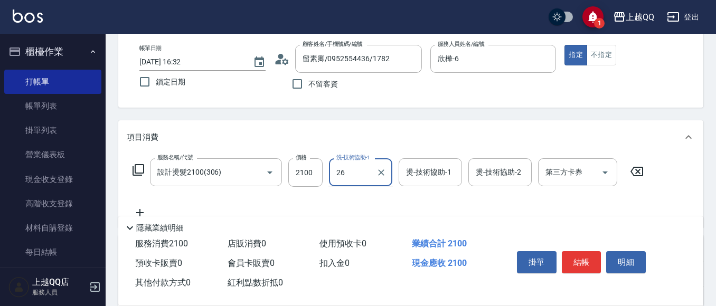
type input "[PERSON_NAME]-26"
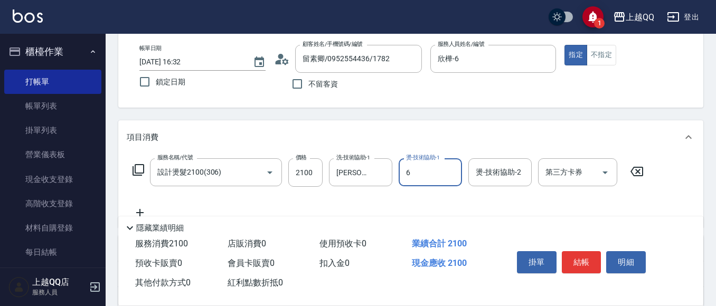
type input "欣樺-6"
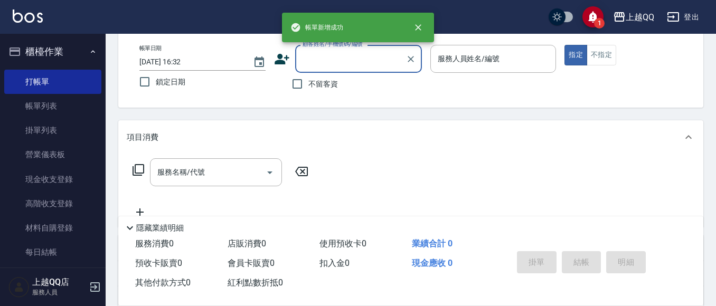
drag, startPoint x: 331, startPoint y: 90, endPoint x: 400, endPoint y: 80, distance: 70.5
click at [331, 90] on label "不留客資" at bounding box center [312, 84] width 52 height 22
click at [308, 90] on input "不留客資" at bounding box center [297, 84] width 22 height 22
checkbox input "true"
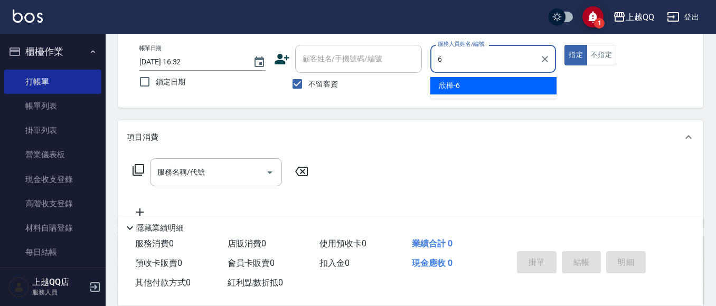
type input "欣樺-6"
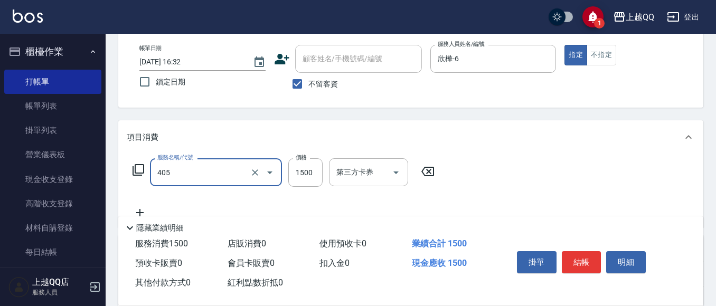
type input "設計染髮/網路(405)"
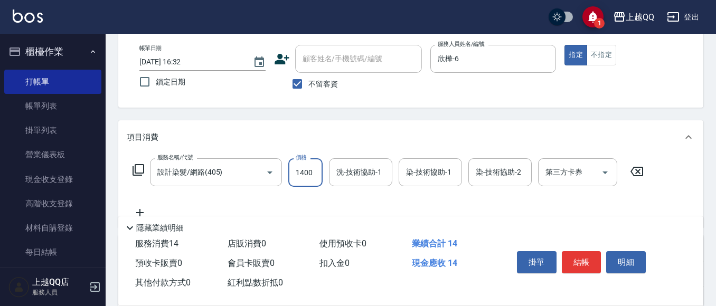
type input "1400"
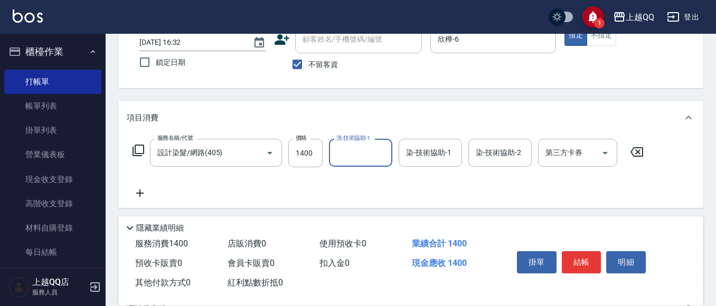
scroll to position [106, 0]
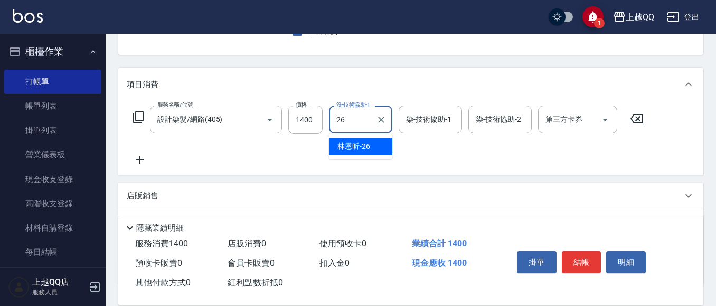
type input "[PERSON_NAME]-26"
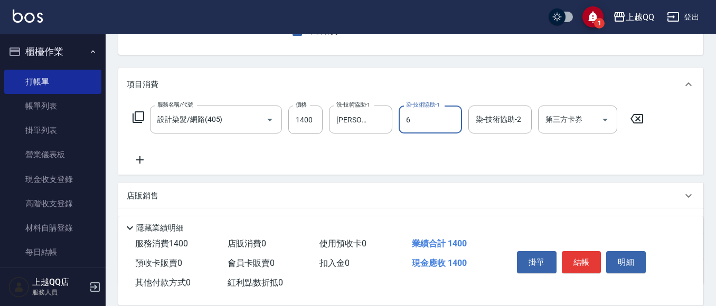
type input "欣樺-6"
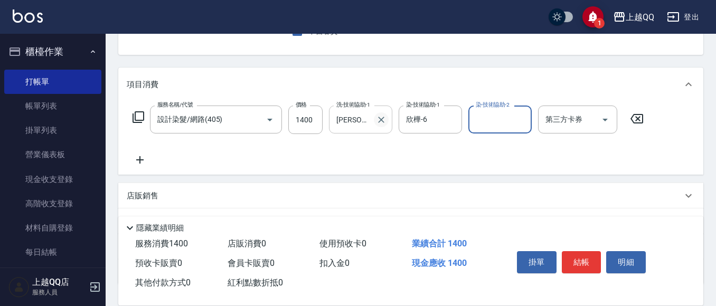
click at [380, 120] on icon "Clear" at bounding box center [381, 120] width 11 height 11
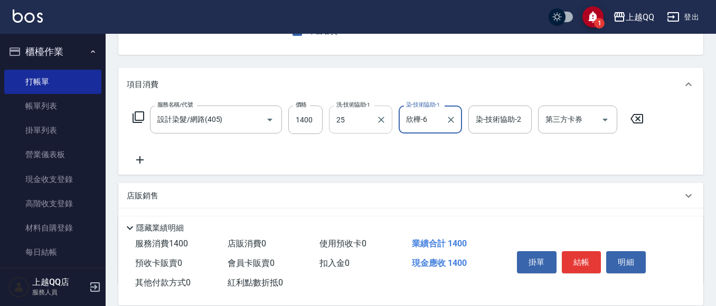
type input "[PERSON_NAME]-25"
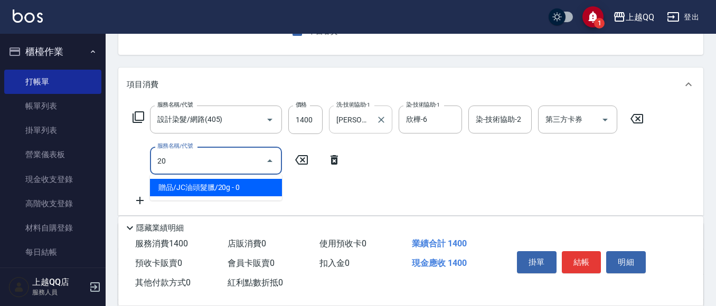
type input "2"
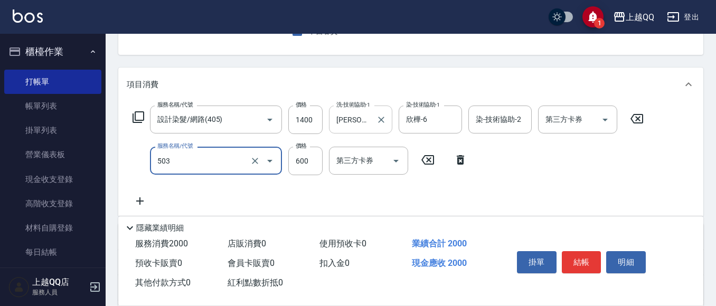
type input "小麥蛋白護髮(503)"
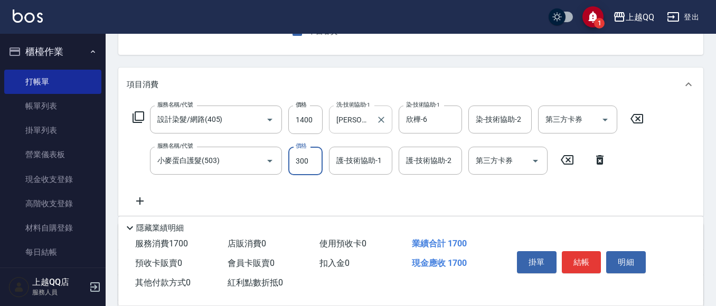
type input "300"
type input "[PERSON_NAME]-25"
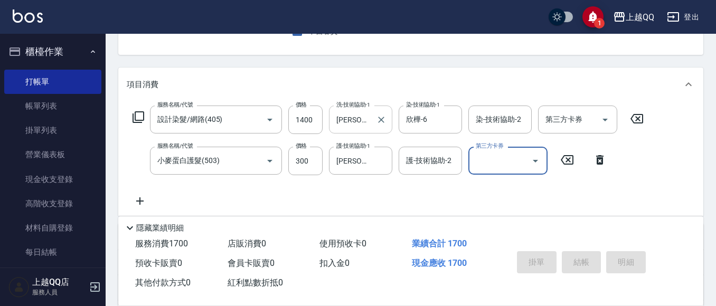
type input "[DATE] 16:33"
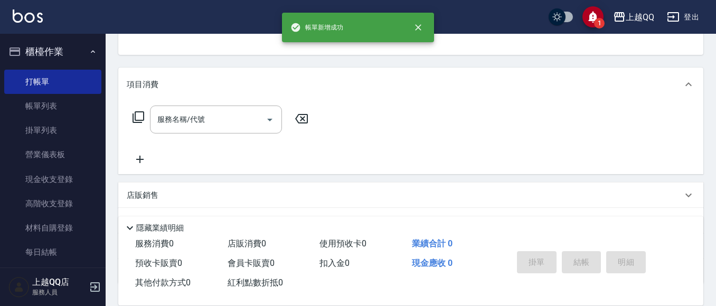
scroll to position [102, 0]
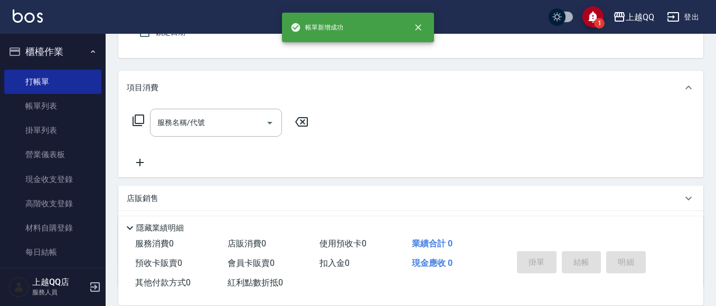
click at [581, 133] on div "服務名稱/代號 服務名稱/代號" at bounding box center [410, 141] width 585 height 73
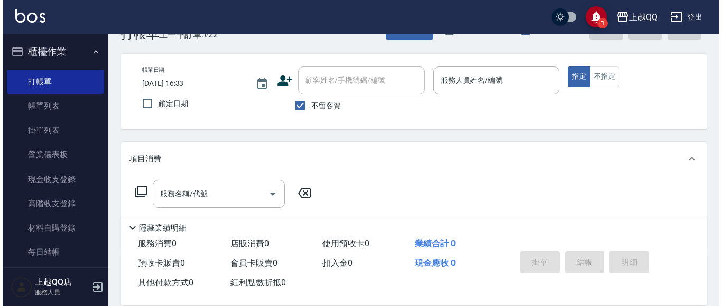
scroll to position [64, 0]
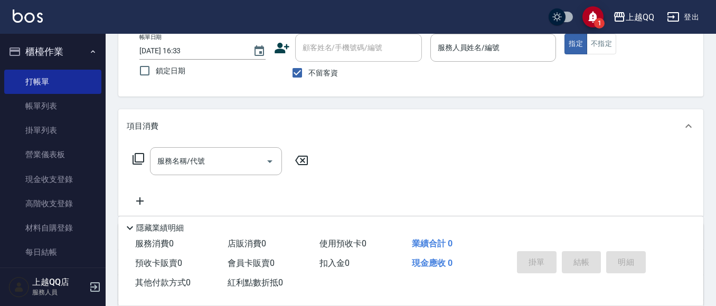
drag, startPoint x: 306, startPoint y: 67, endPoint x: 334, endPoint y: 44, distance: 36.0
click at [313, 62] on label "不留客資" at bounding box center [312, 73] width 52 height 22
click at [308, 62] on input "不留客資" at bounding box center [297, 73] width 22 height 22
checkbox input "false"
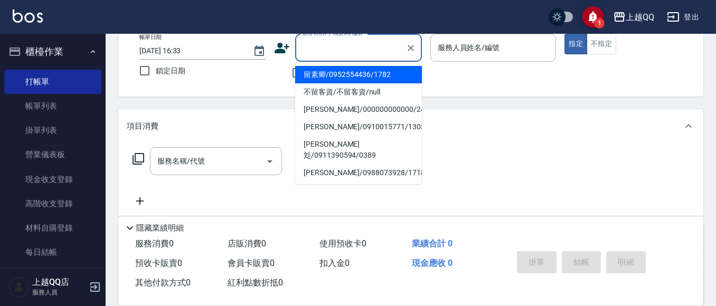
click at [334, 43] on div "顧客姓名/手機號碼/編號 顧客姓名/手機號碼/編號" at bounding box center [358, 48] width 127 height 28
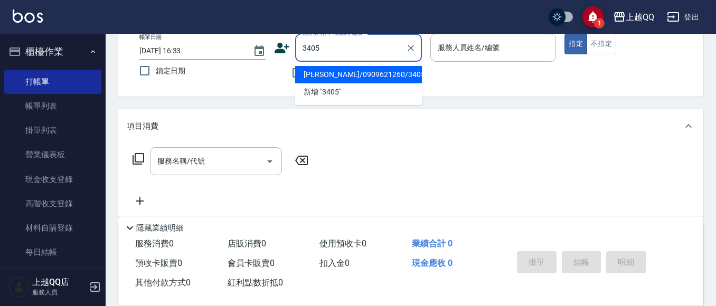
type input "[PERSON_NAME]/0909621260/3405"
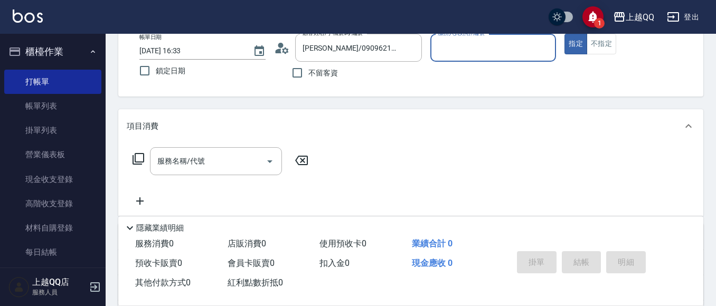
click at [565, 34] on button "指定" at bounding box center [576, 44] width 23 height 21
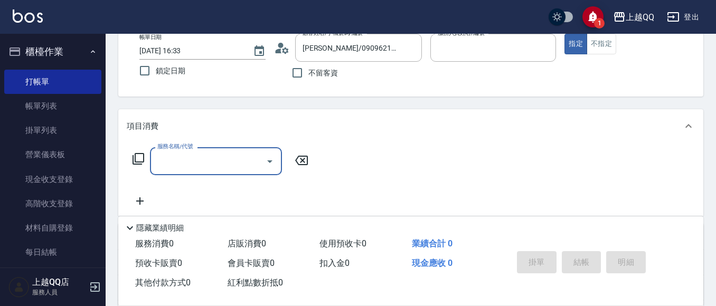
type input "欣樺-6"
click at [277, 52] on icon at bounding box center [278, 51] width 6 height 5
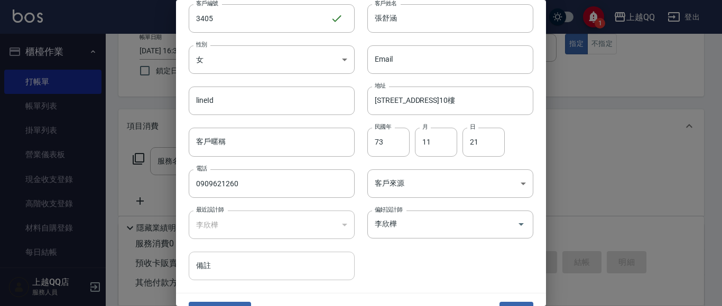
scroll to position [60, 0]
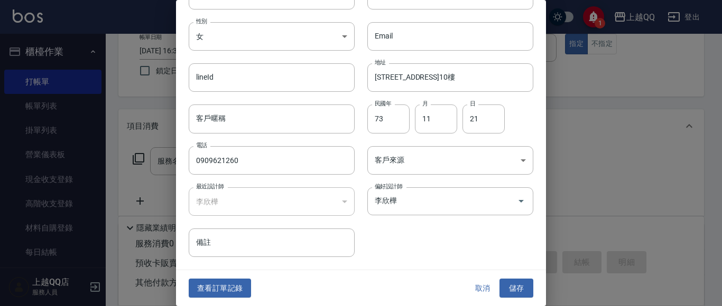
click at [235, 286] on button "查看訂單記錄" at bounding box center [220, 289] width 62 height 20
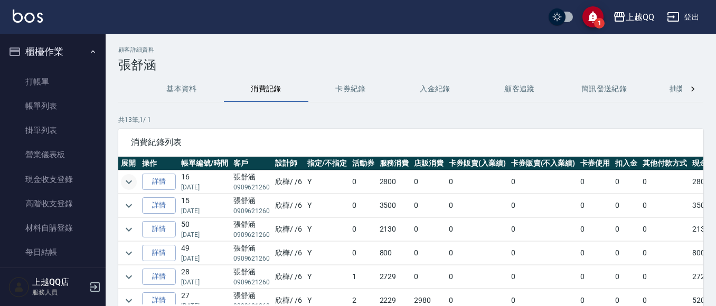
click at [132, 182] on icon "expand row" at bounding box center [129, 182] width 13 height 13
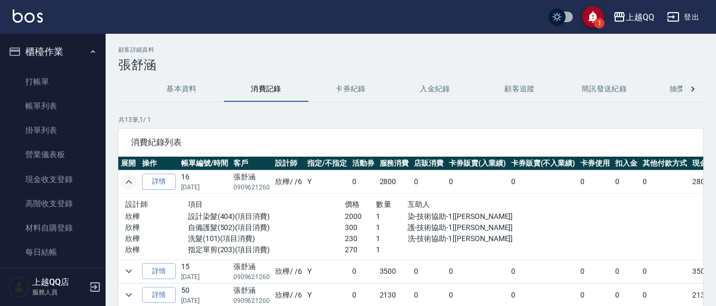
click at [132, 181] on icon "expand row" at bounding box center [129, 182] width 13 height 13
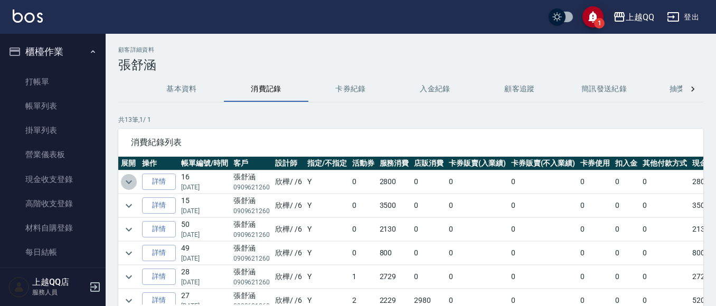
click at [132, 181] on icon "expand row" at bounding box center [129, 182] width 6 height 4
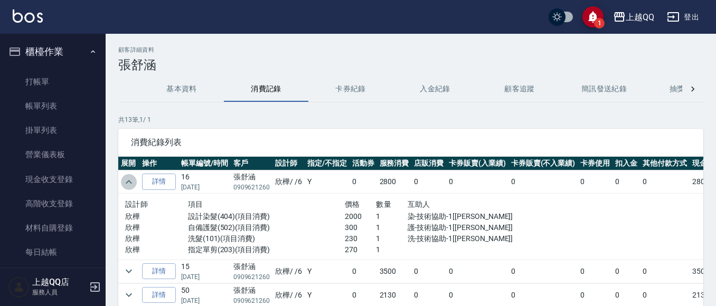
click at [132, 181] on icon "expand row" at bounding box center [129, 182] width 13 height 13
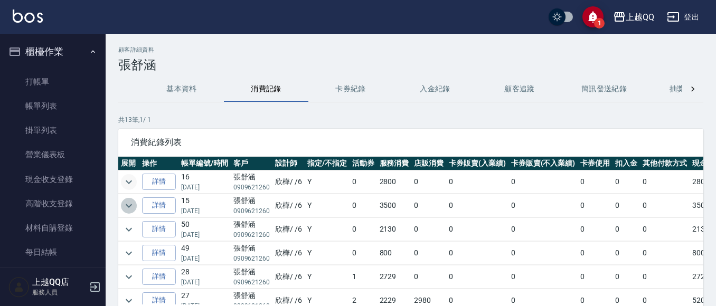
click at [124, 200] on icon "expand row" at bounding box center [129, 206] width 13 height 13
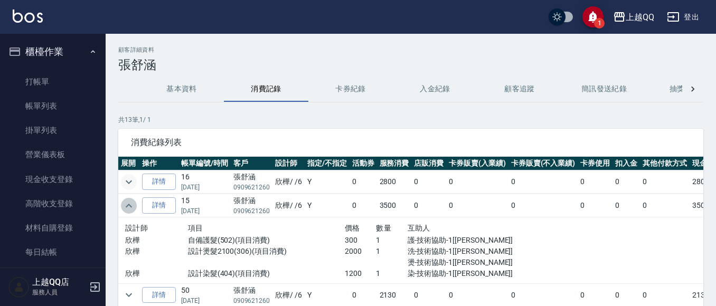
click at [124, 200] on icon "expand row" at bounding box center [129, 206] width 13 height 13
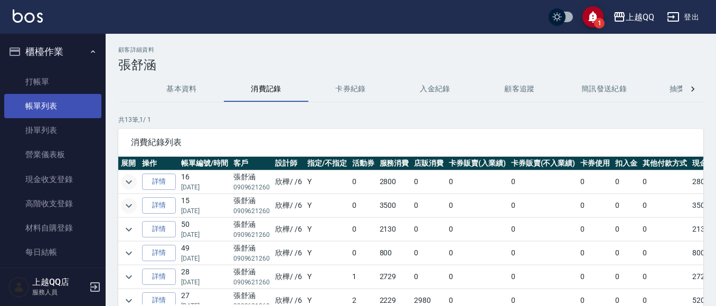
click at [29, 94] on link "帳單列表" at bounding box center [52, 106] width 97 height 24
click at [40, 80] on link "打帳單" at bounding box center [52, 82] width 97 height 24
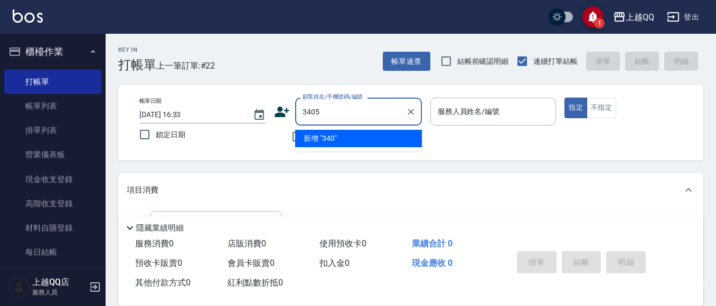
type input "3405"
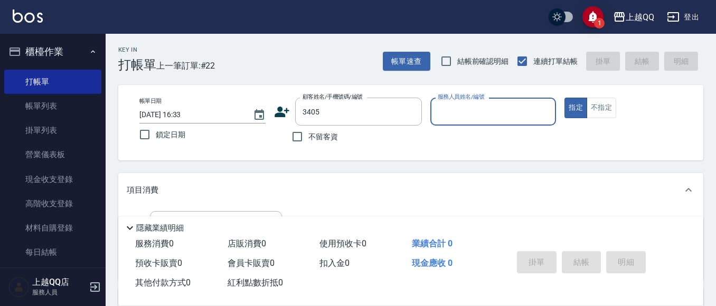
click at [565, 98] on button "指定" at bounding box center [576, 108] width 23 height 21
type button "true"
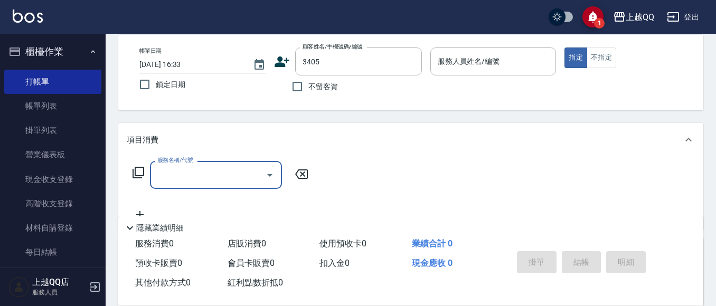
type input "[PERSON_NAME]/0909621260/3405"
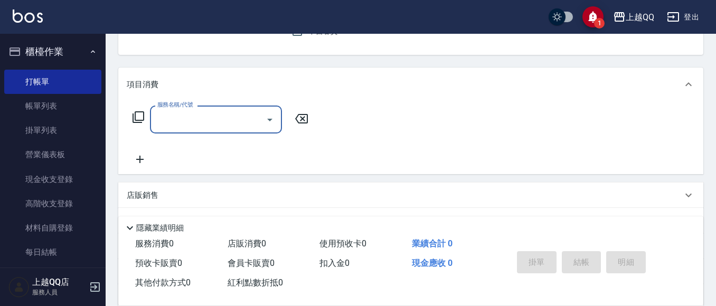
type input "欣樺-6"
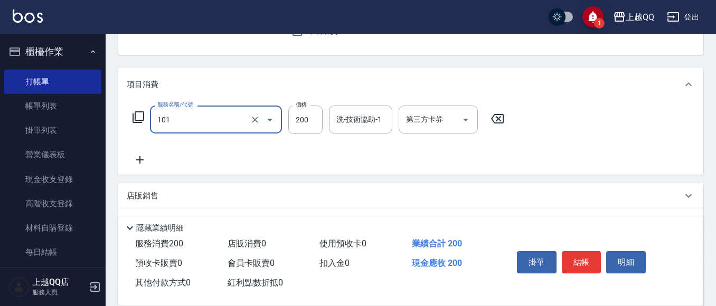
type input "洗髮(101)"
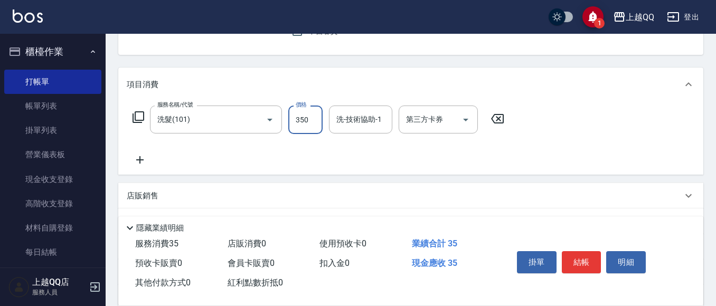
type input "350"
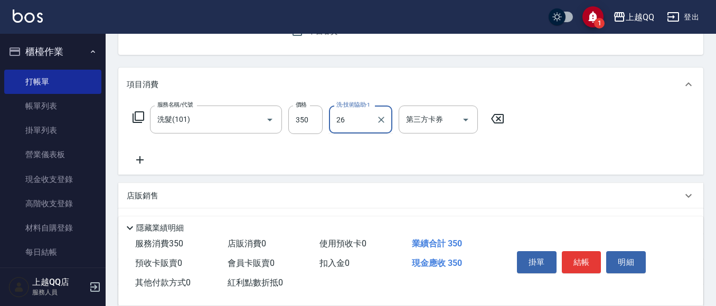
type input "[PERSON_NAME]-26"
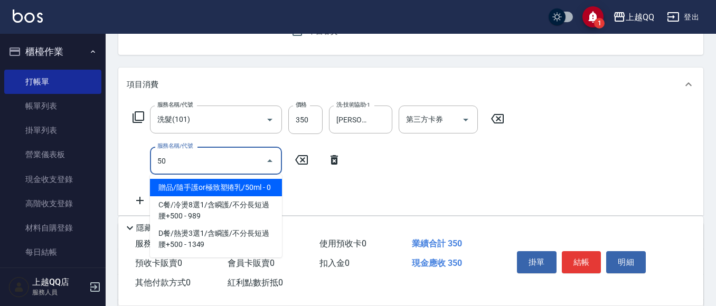
type input "503"
type input "自備護髮(502)"
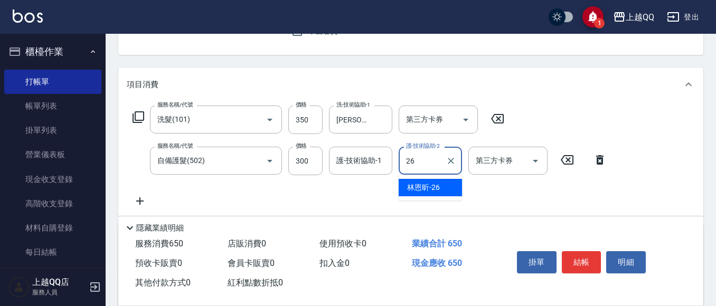
type input "[PERSON_NAME]-26"
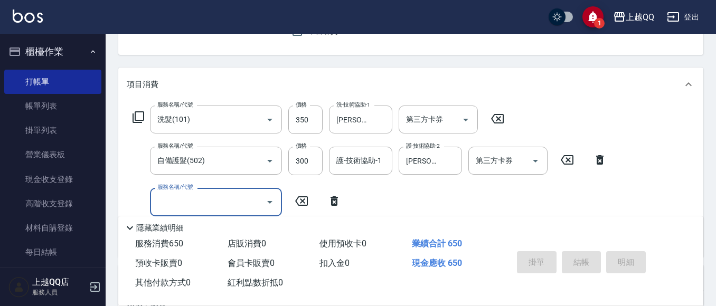
type input "[DATE] 16:34"
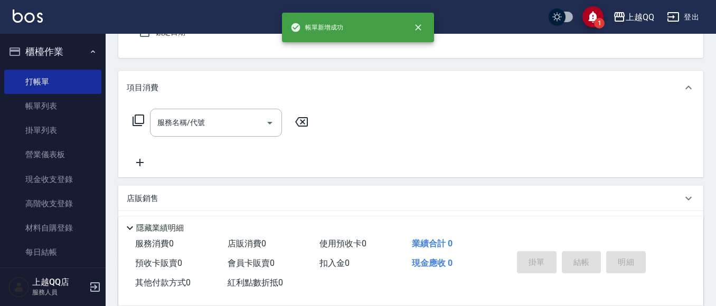
scroll to position [50, 0]
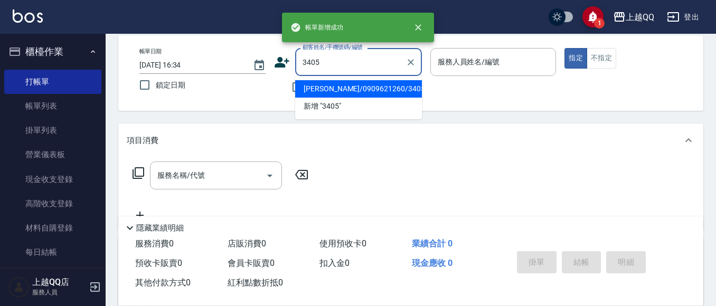
click at [565, 48] on button "指定" at bounding box center [576, 58] width 23 height 21
type input "[PERSON_NAME]/0909621260/3405"
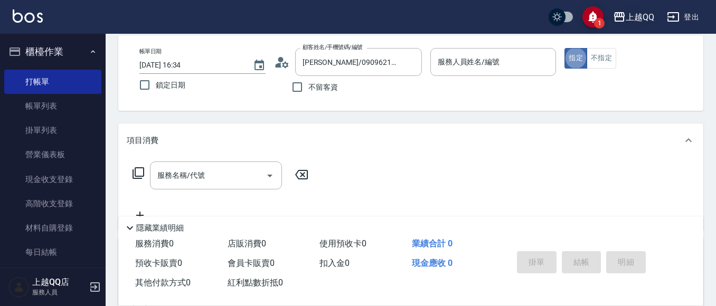
type input "欣樺-6"
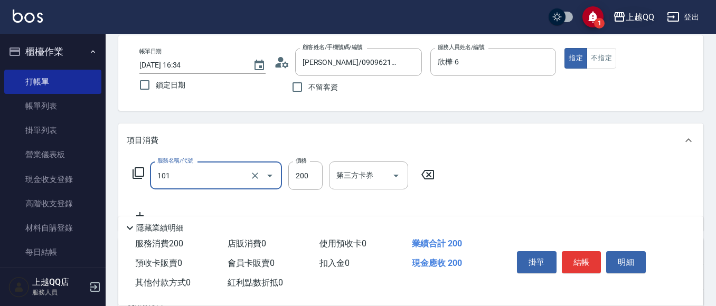
type input "洗髮(101)"
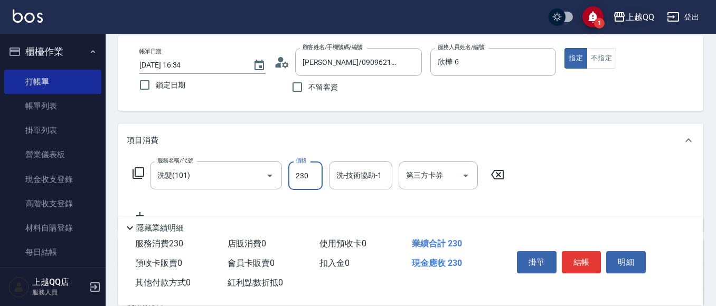
type input "230"
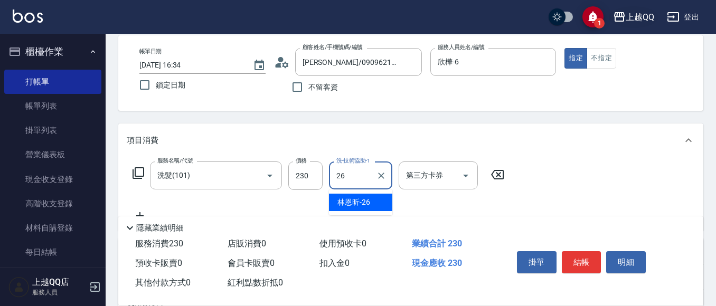
type input "[PERSON_NAME]-26"
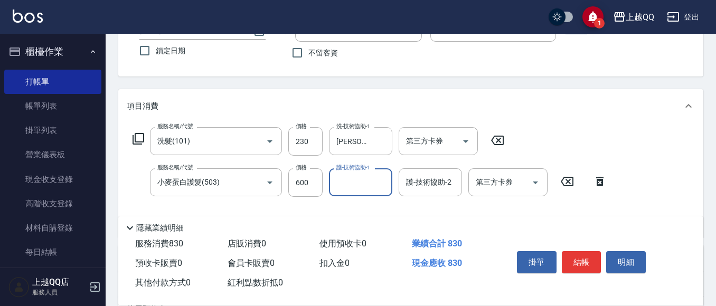
scroll to position [102, 0]
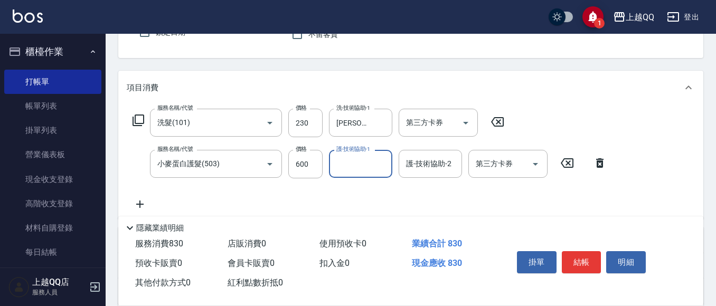
click at [256, 158] on button "Clear" at bounding box center [255, 164] width 15 height 15
type input "小麥蛋白護髮(503)"
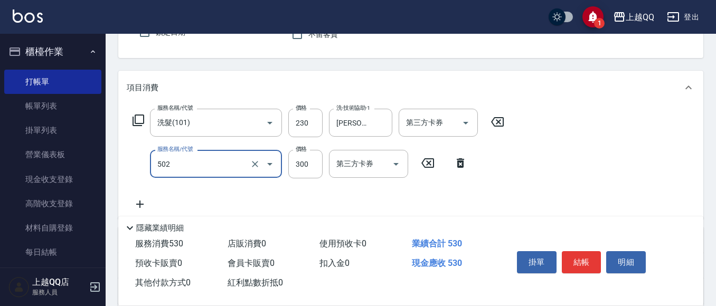
type input "自備護髮(502)"
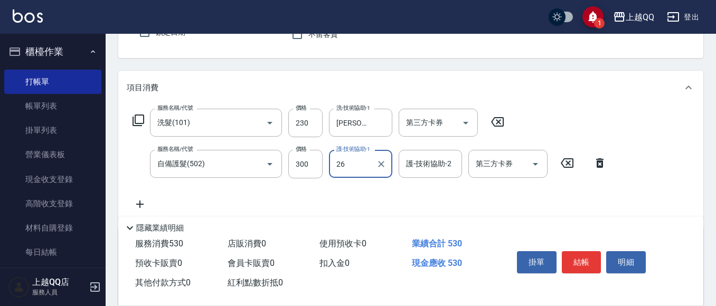
type input "[PERSON_NAME]-26"
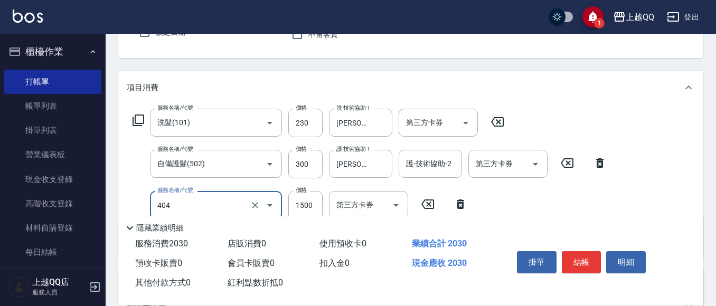
type input "設計染髮(404)"
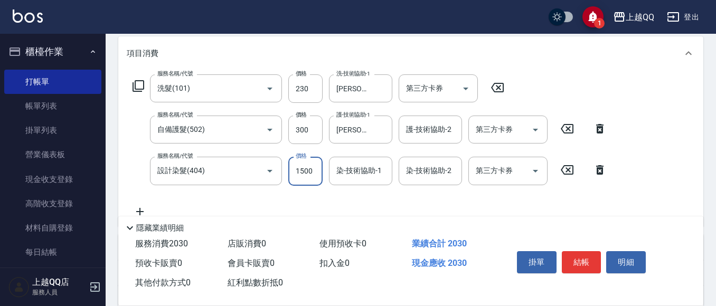
scroll to position [155, 0]
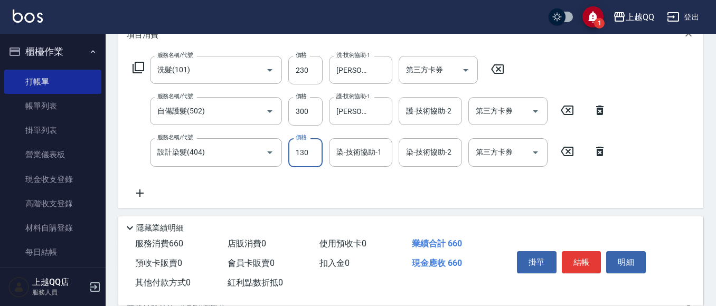
type input "1300"
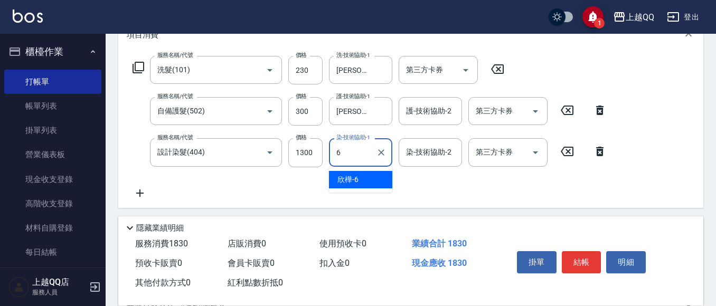
type input "欣樺-6"
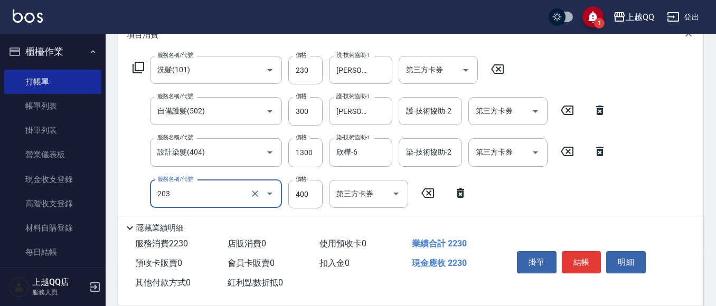
type input "指定單剪(203)"
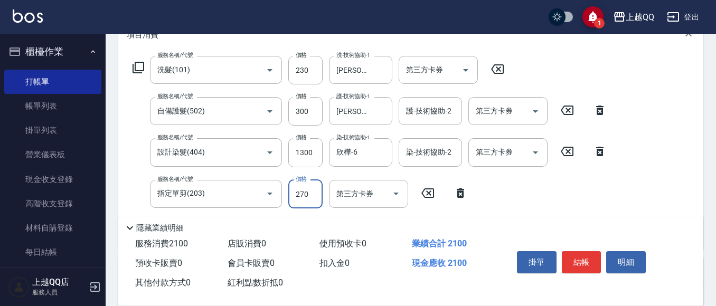
type input "270"
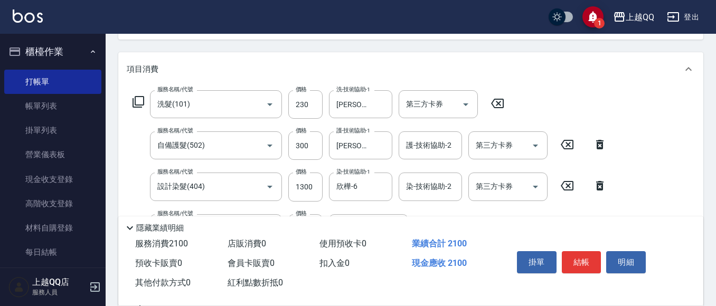
scroll to position [102, 0]
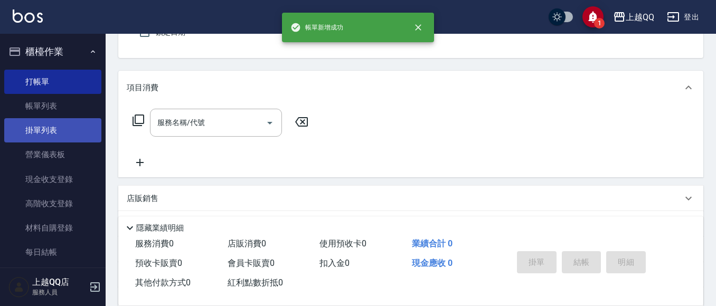
drag, startPoint x: 44, startPoint y: 114, endPoint x: 21, endPoint y: 120, distance: 24.5
click at [44, 113] on link "帳單列表" at bounding box center [52, 106] width 97 height 24
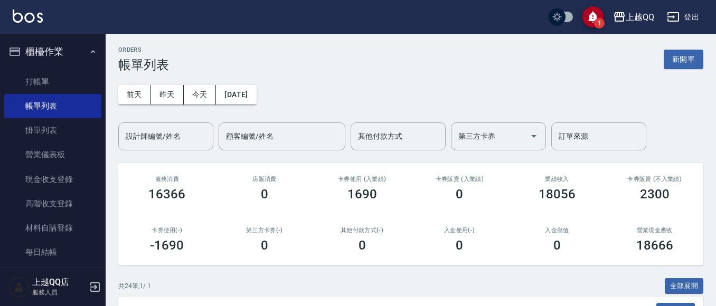
click at [183, 139] on input "設計師編號/姓名" at bounding box center [166, 136] width 86 height 18
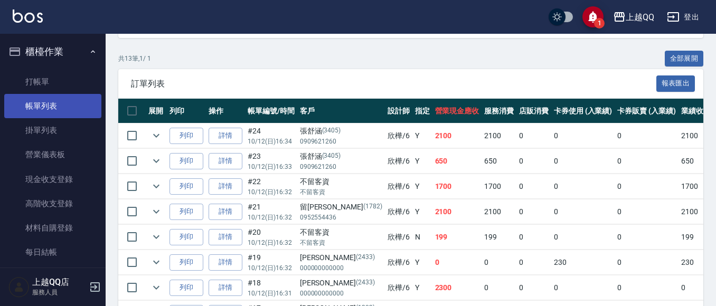
scroll to position [213, 0]
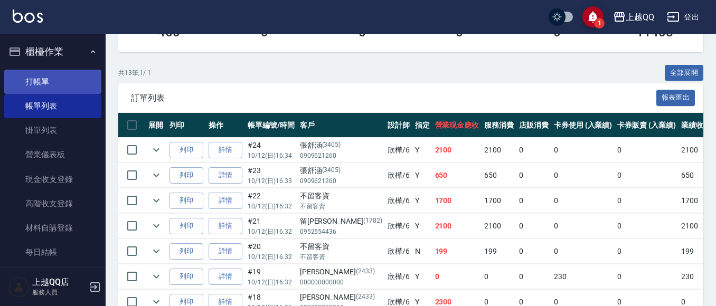
type input "欣樺-6"
click at [79, 70] on link "打帳單" at bounding box center [52, 82] width 97 height 24
